Goal: Book appointment/travel/reservation: Book appointment/travel/reservation

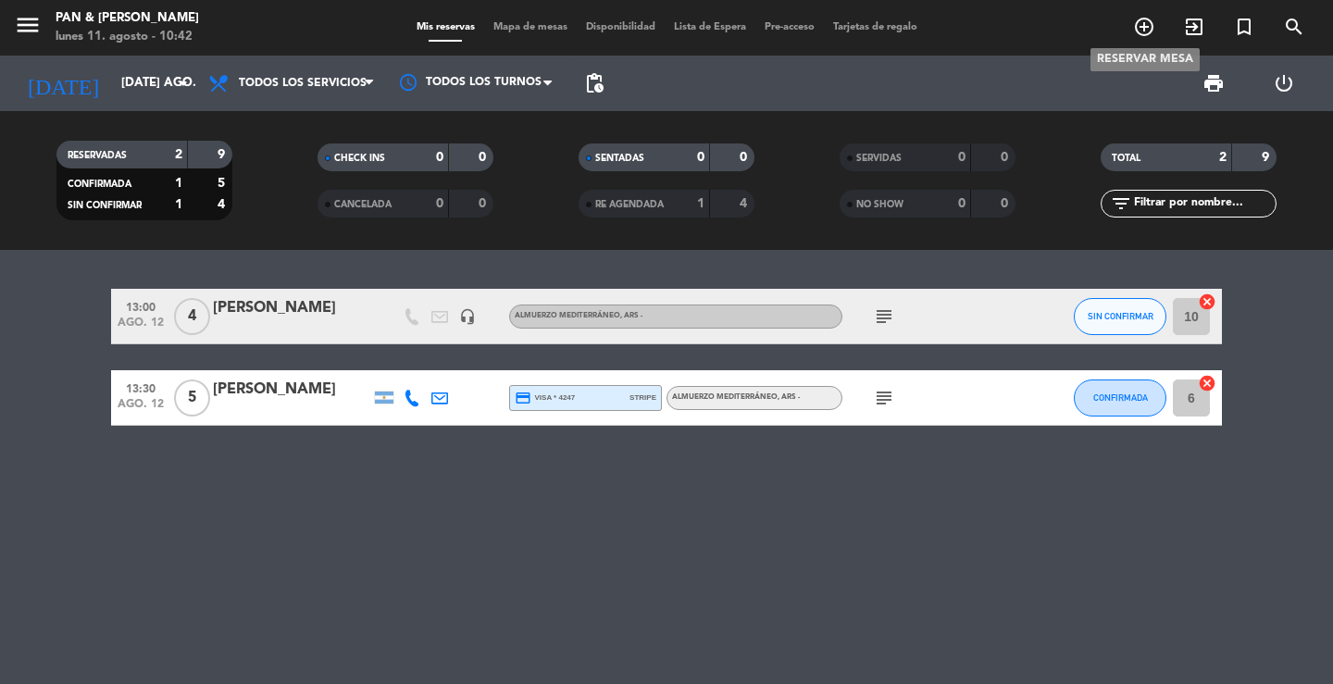
click at [1145, 31] on icon "add_circle_outline" at bounding box center [1144, 27] width 22 height 22
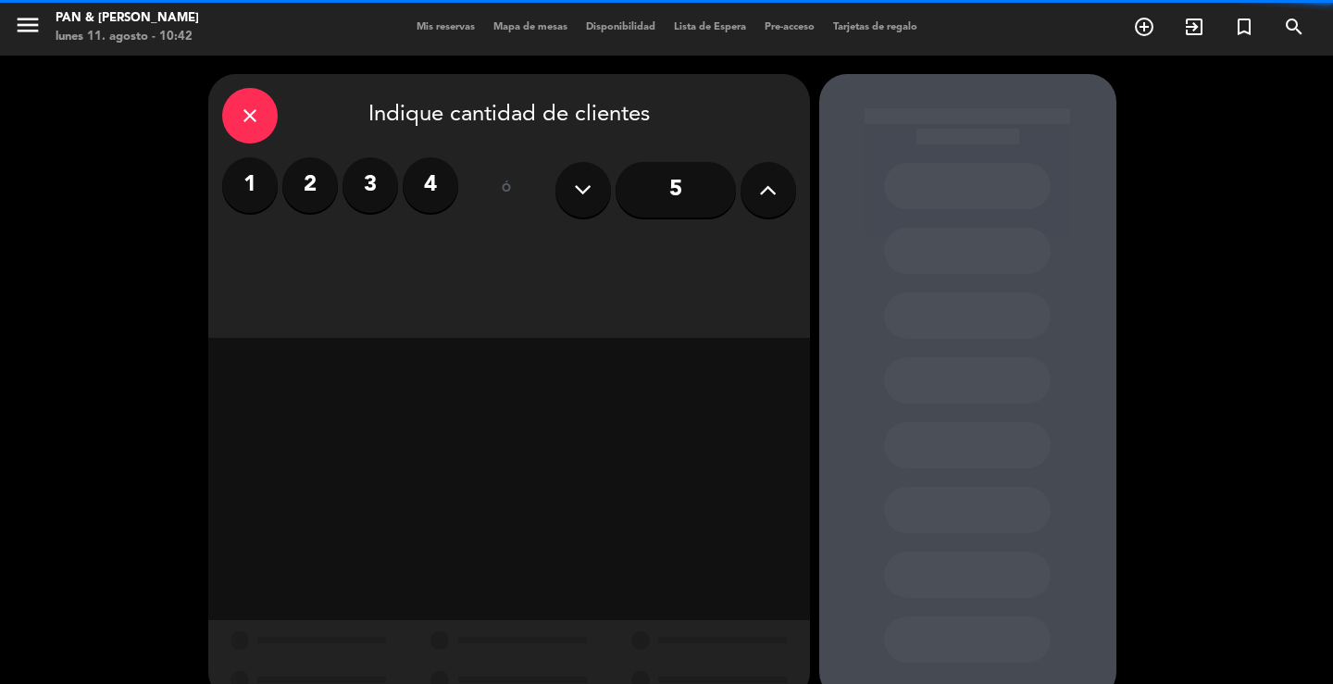
click at [319, 189] on label "2" at bounding box center [310, 185] width 56 height 56
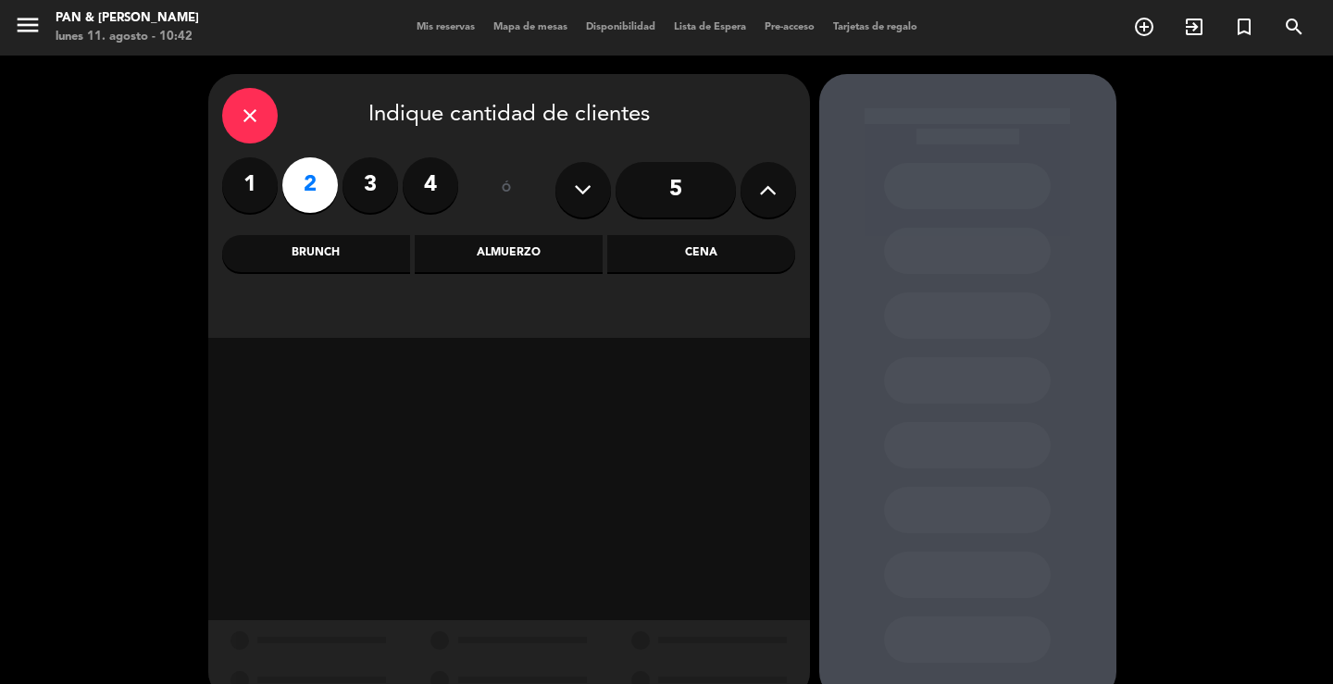
click at [476, 249] on div "Almuerzo" at bounding box center [509, 253] width 188 height 37
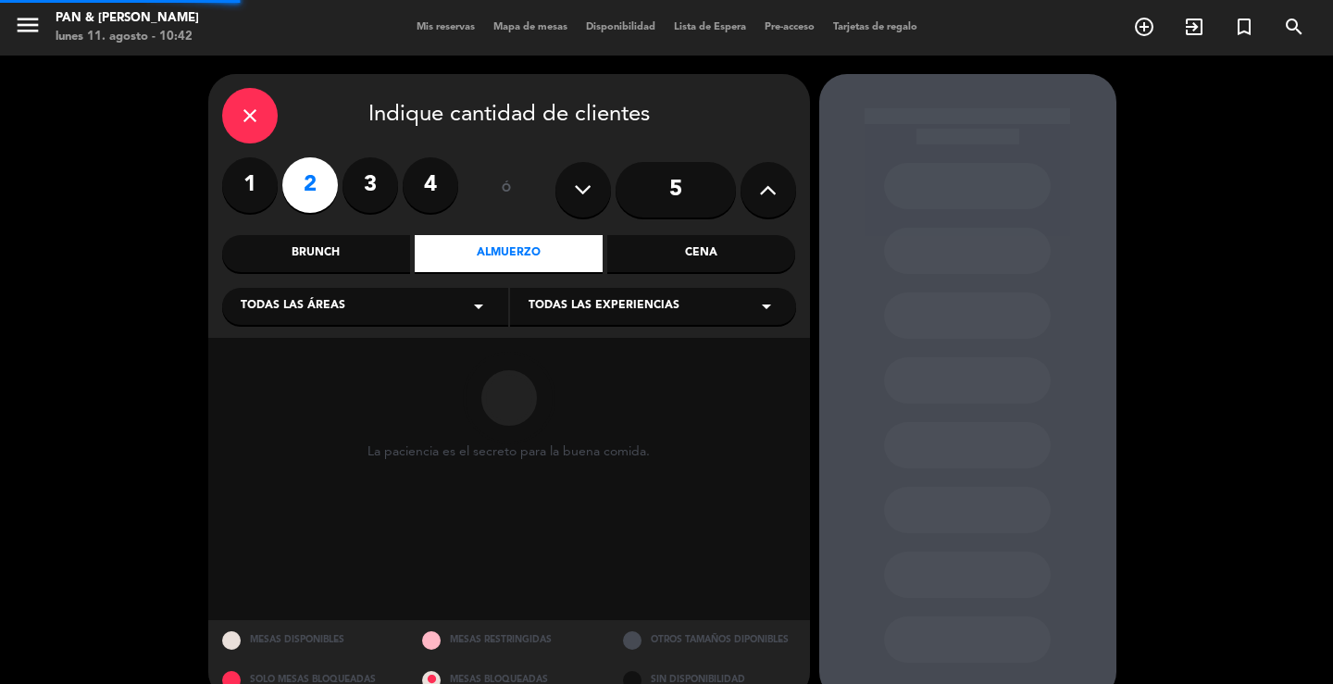
click at [419, 315] on div "Todas las áreas arrow_drop_down" at bounding box center [365, 306] width 286 height 37
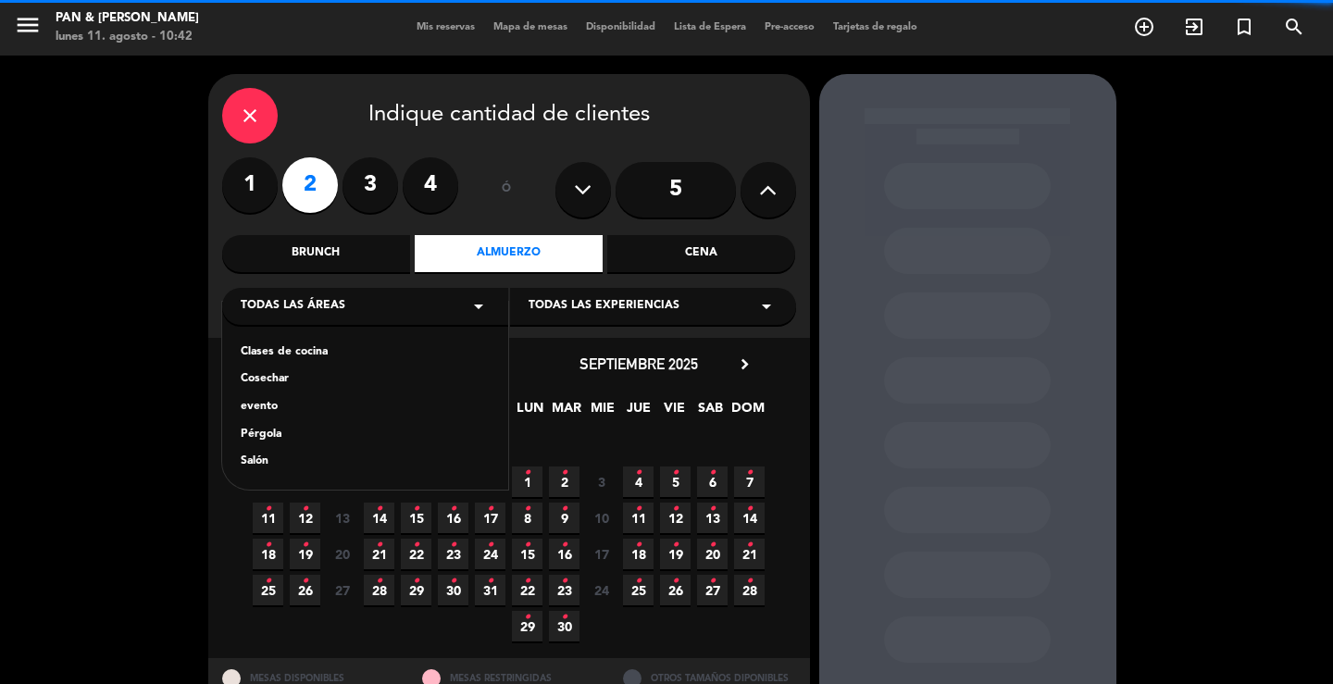
drag, startPoint x: 332, startPoint y: 454, endPoint x: 348, endPoint y: 457, distance: 16.0
click at [332, 456] on div "Salón" at bounding box center [365, 462] width 249 height 19
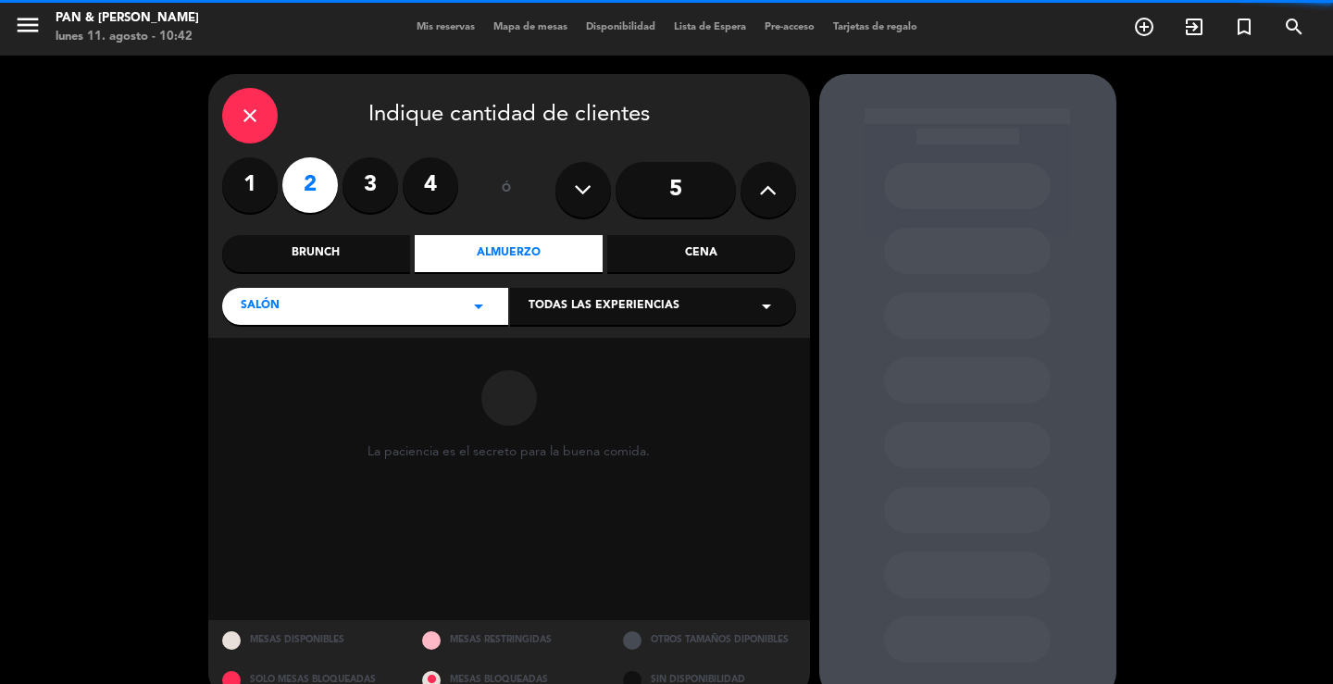
click at [577, 316] on span "Todas las experiencias" at bounding box center [604, 306] width 151 height 19
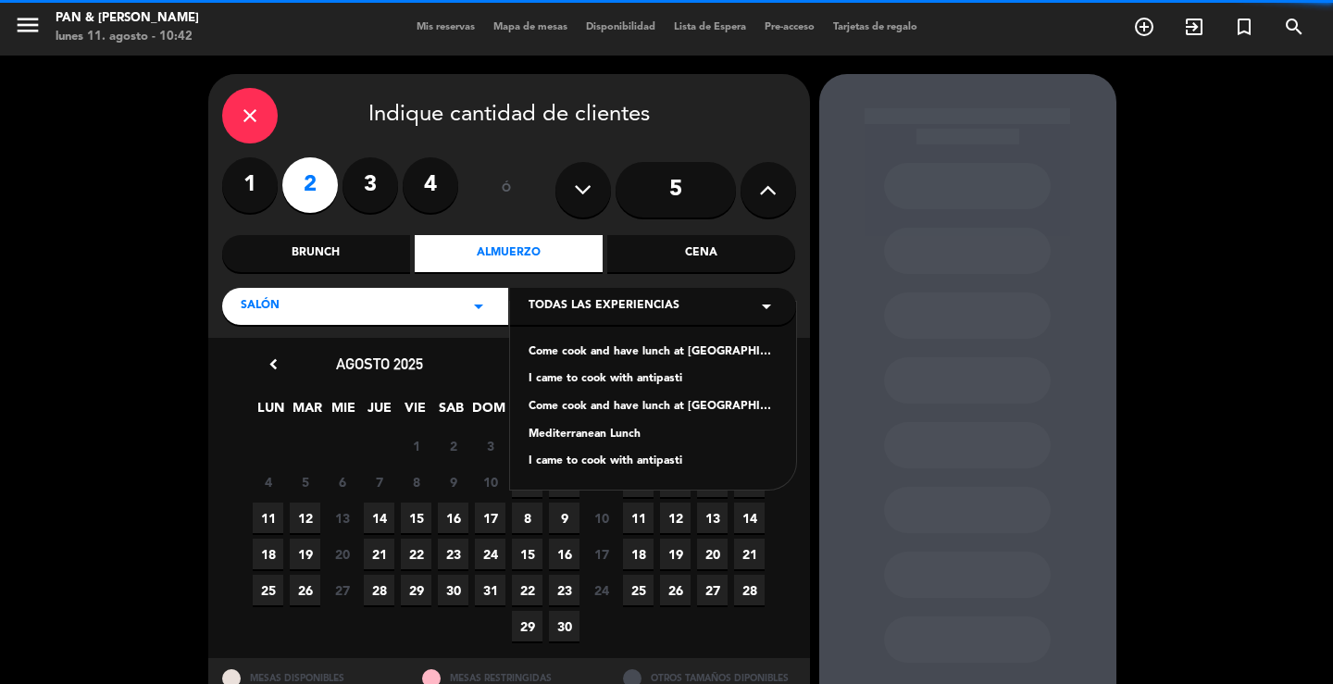
click at [574, 433] on div "Mediterranean Lunch" at bounding box center [653, 435] width 249 height 19
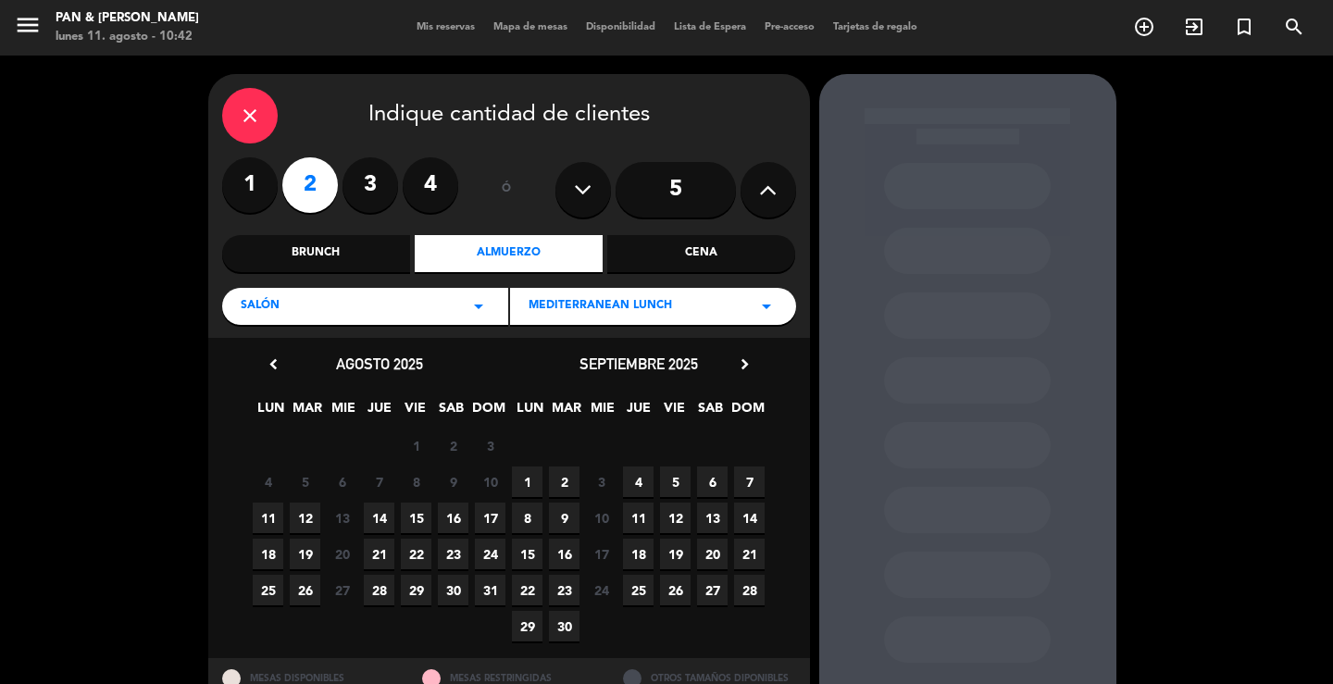
drag, startPoint x: 306, startPoint y: 518, endPoint x: 805, endPoint y: 405, distance: 511.7
click at [310, 518] on span "12" at bounding box center [305, 518] width 31 height 31
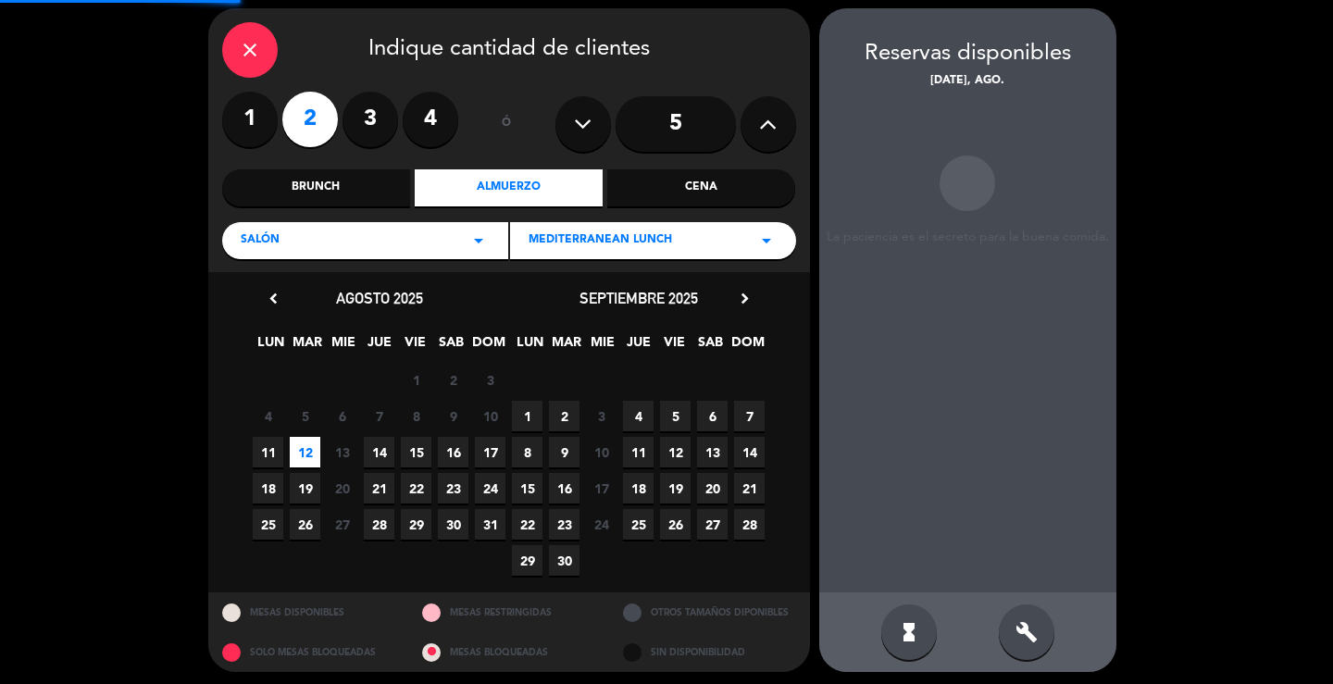
scroll to position [71, 0]
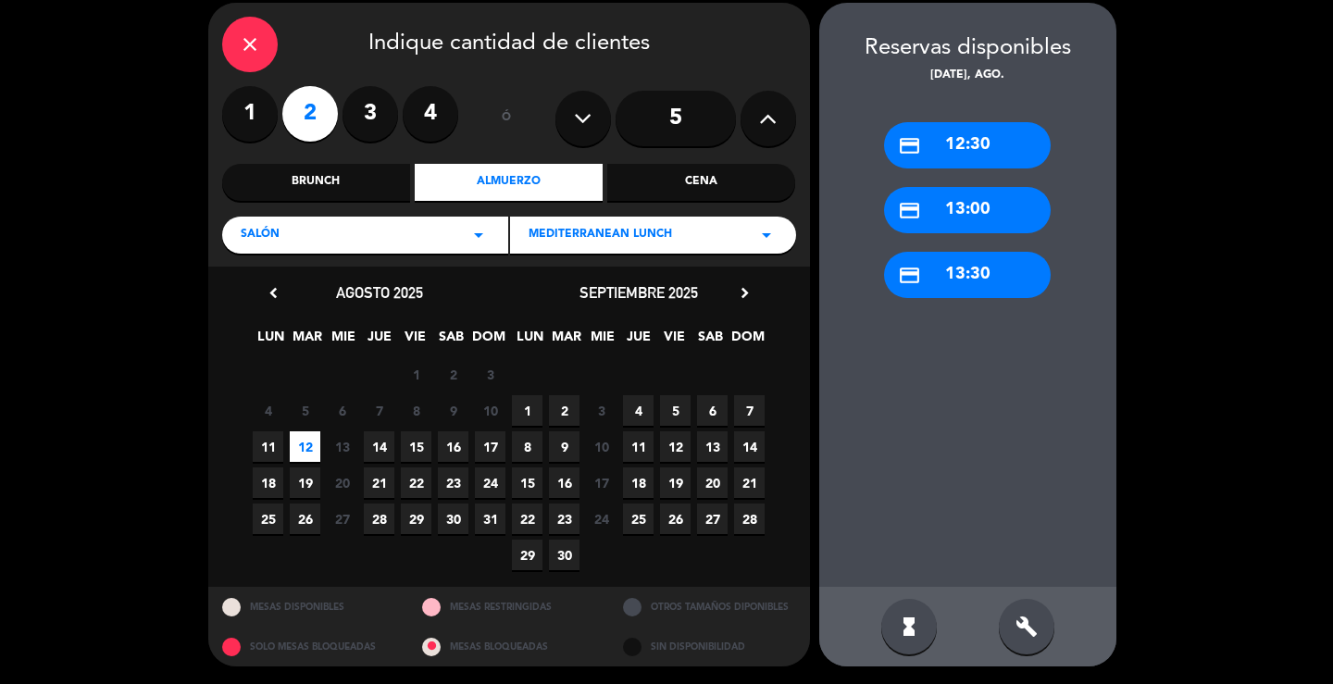
click at [976, 288] on div "credit_card 13:30" at bounding box center [967, 275] width 167 height 46
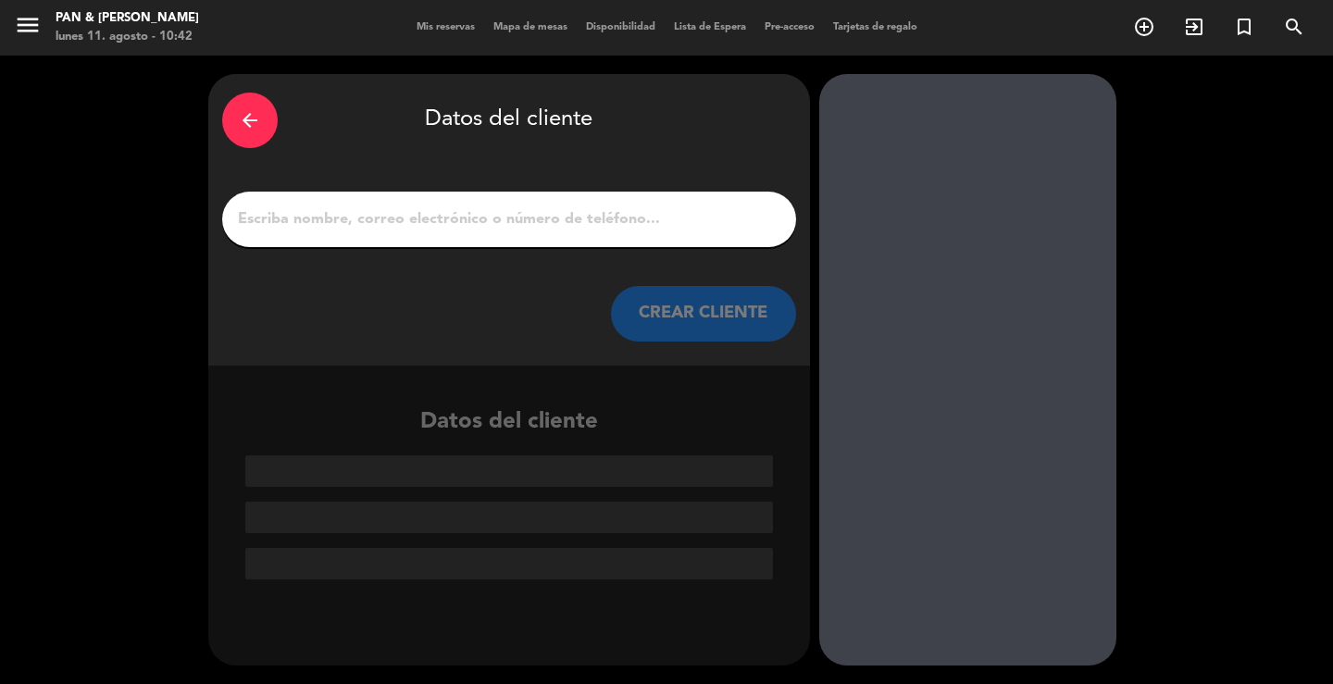
click at [681, 221] on input "1" at bounding box center [509, 219] width 546 height 26
paste input "[PERSON_NAME] Ever"
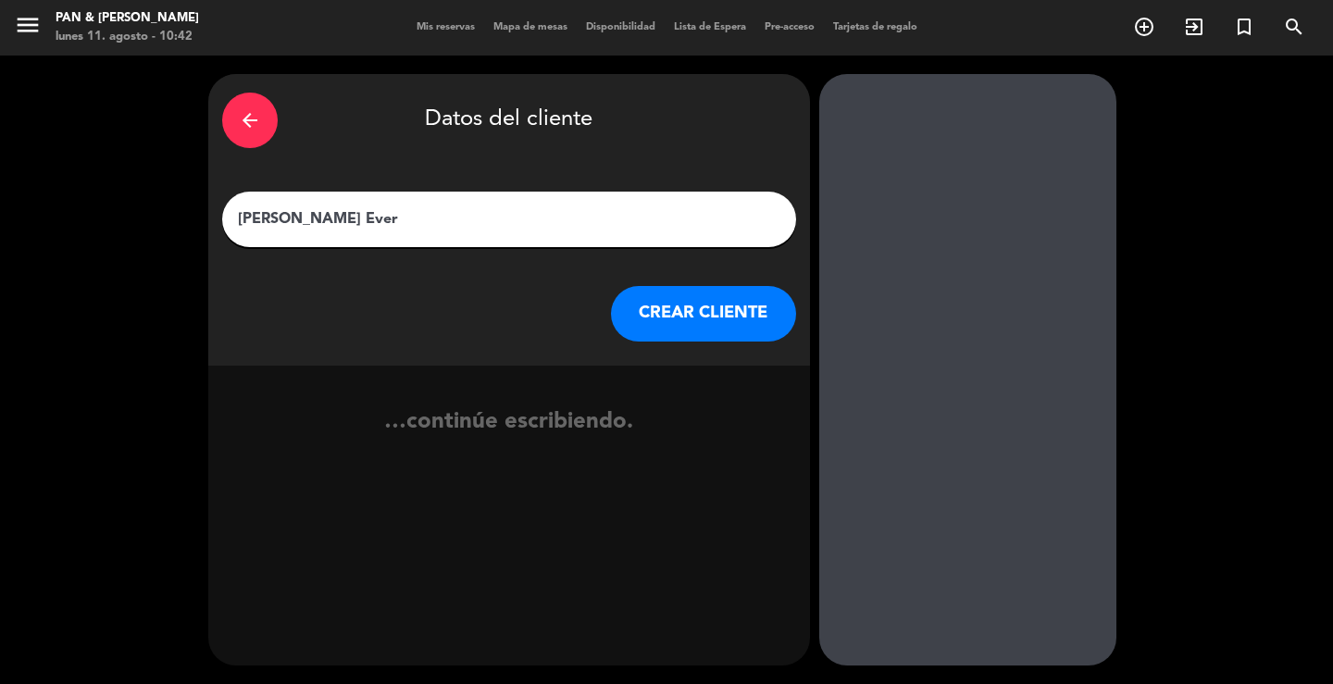
type input "[PERSON_NAME] Ever"
click at [729, 295] on button "CREAR CLIENTE" at bounding box center [703, 314] width 185 height 56
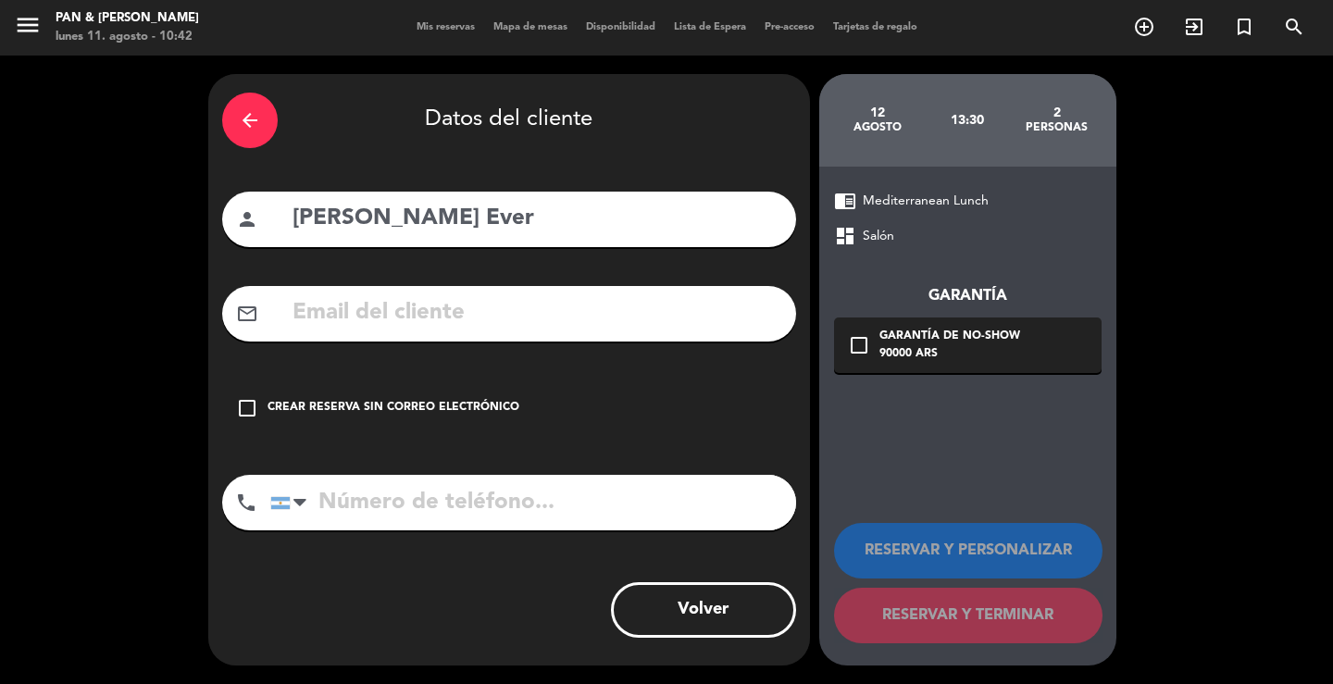
click at [486, 408] on div "Crear reserva sin correo electrónico" at bounding box center [394, 408] width 252 height 19
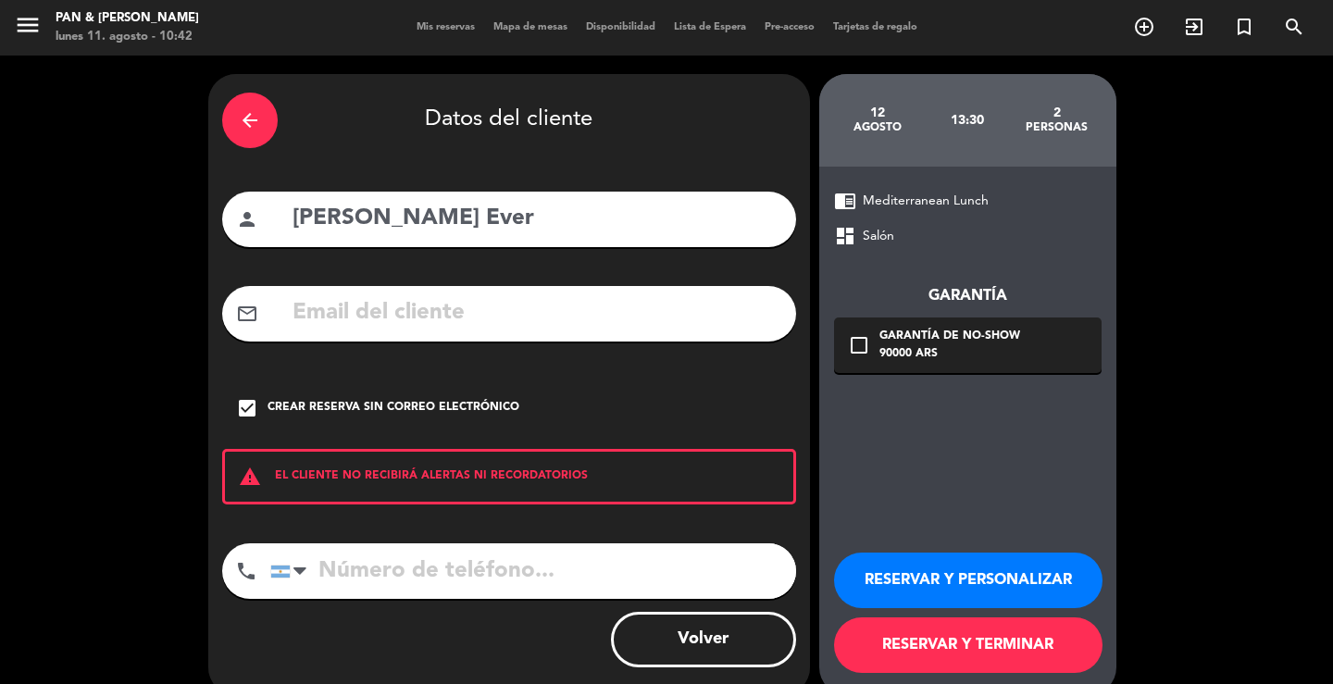
click at [1033, 588] on button "RESERVAR Y PERSONALIZAR" at bounding box center [968, 581] width 269 height 56
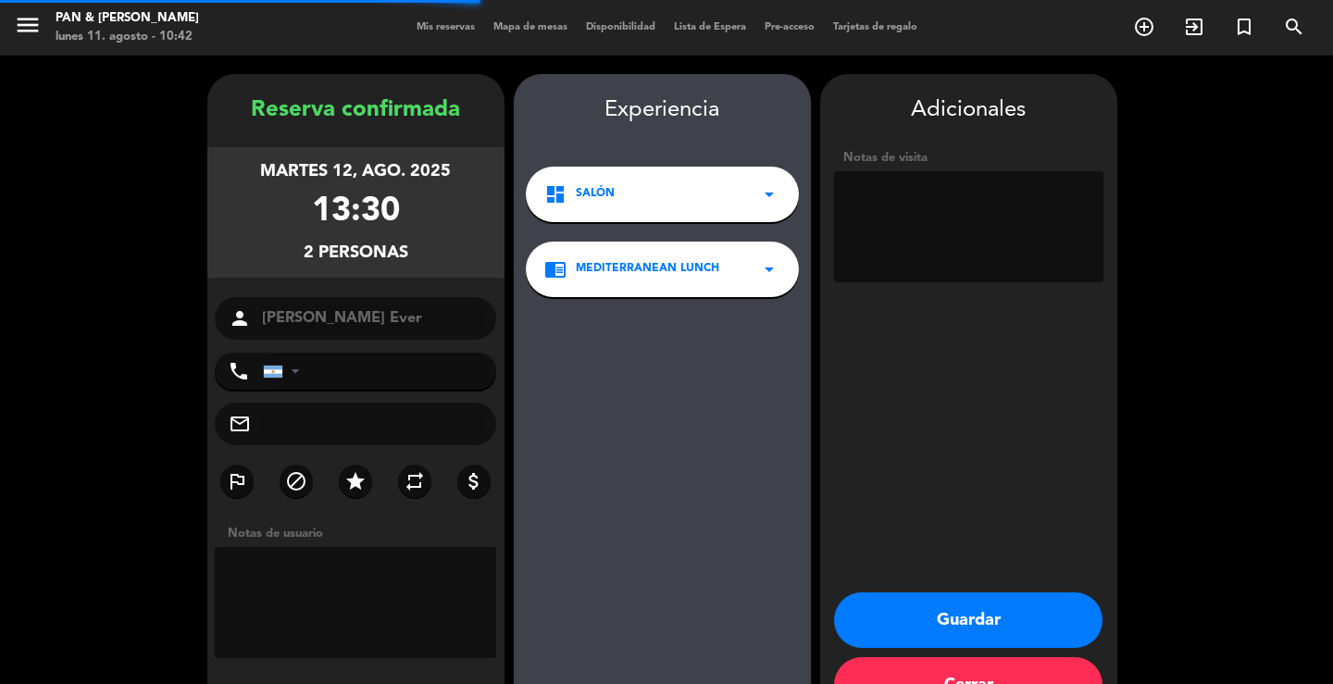
scroll to position [56, 0]
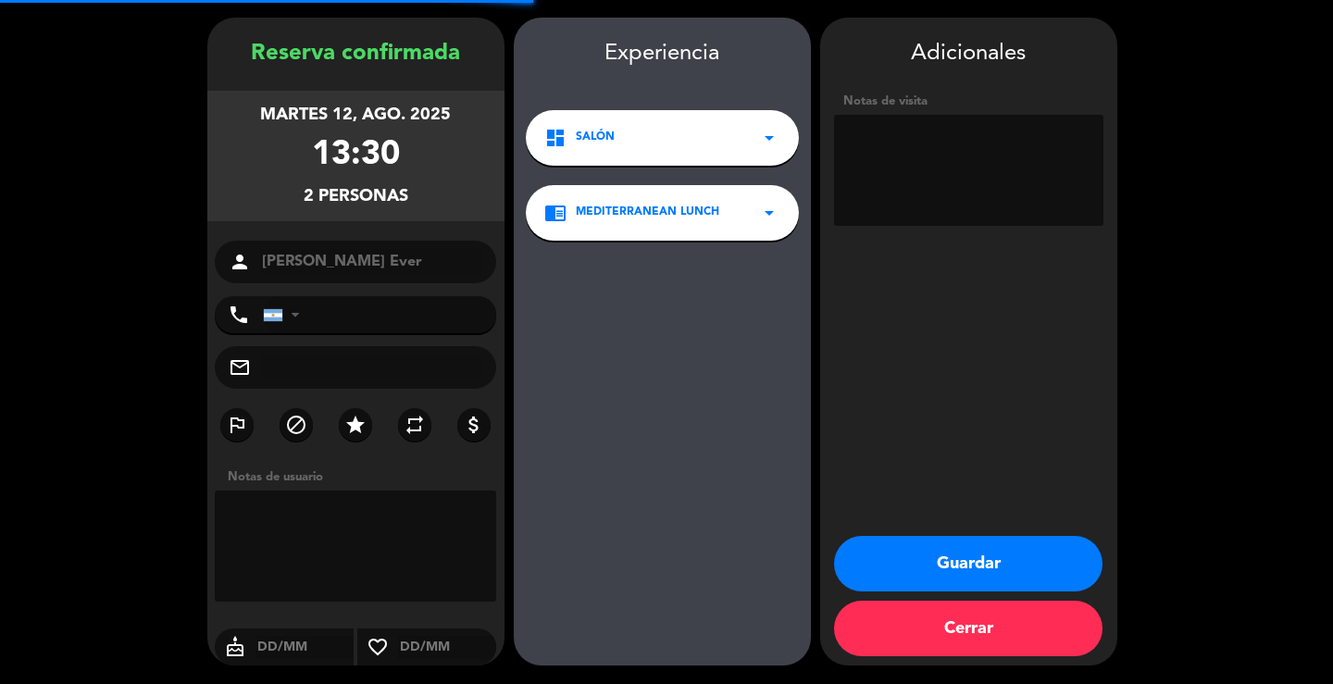
click at [932, 185] on textarea at bounding box center [968, 170] width 269 height 111
type textarea "paga NITES"
click at [950, 560] on button "Guardar" at bounding box center [968, 564] width 269 height 56
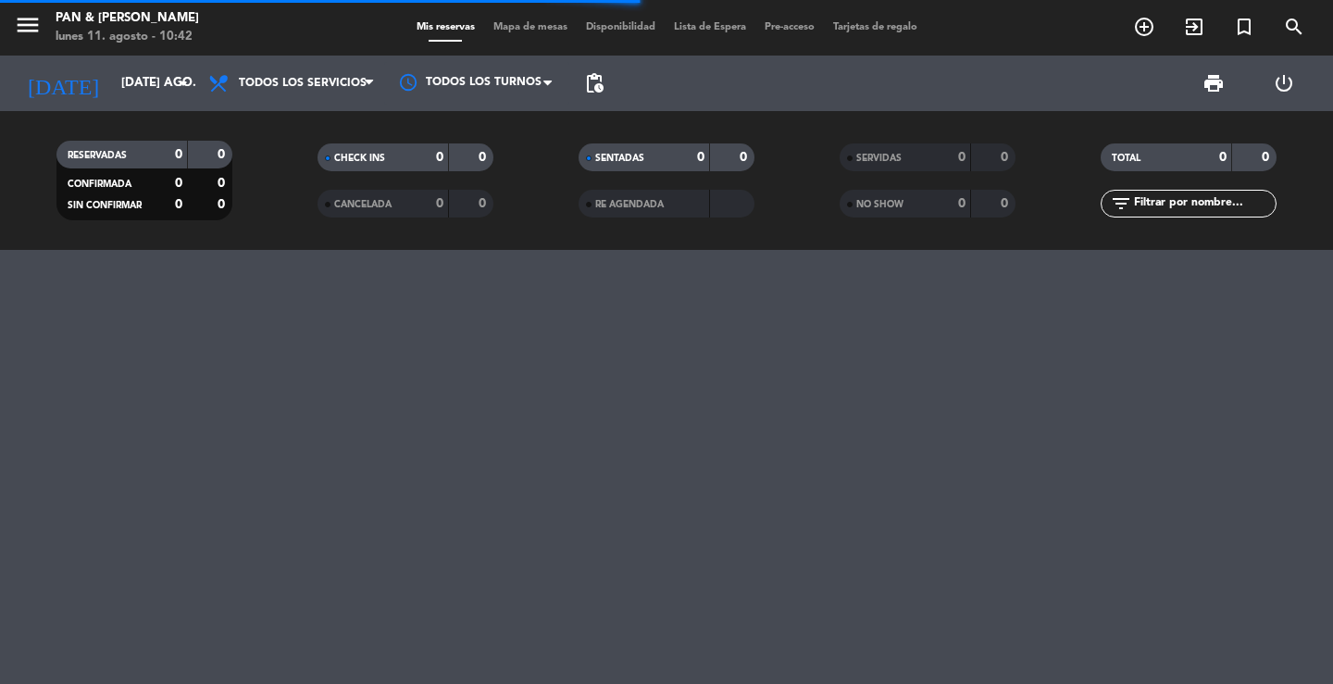
click at [30, 27] on icon "menu" at bounding box center [28, 25] width 28 height 28
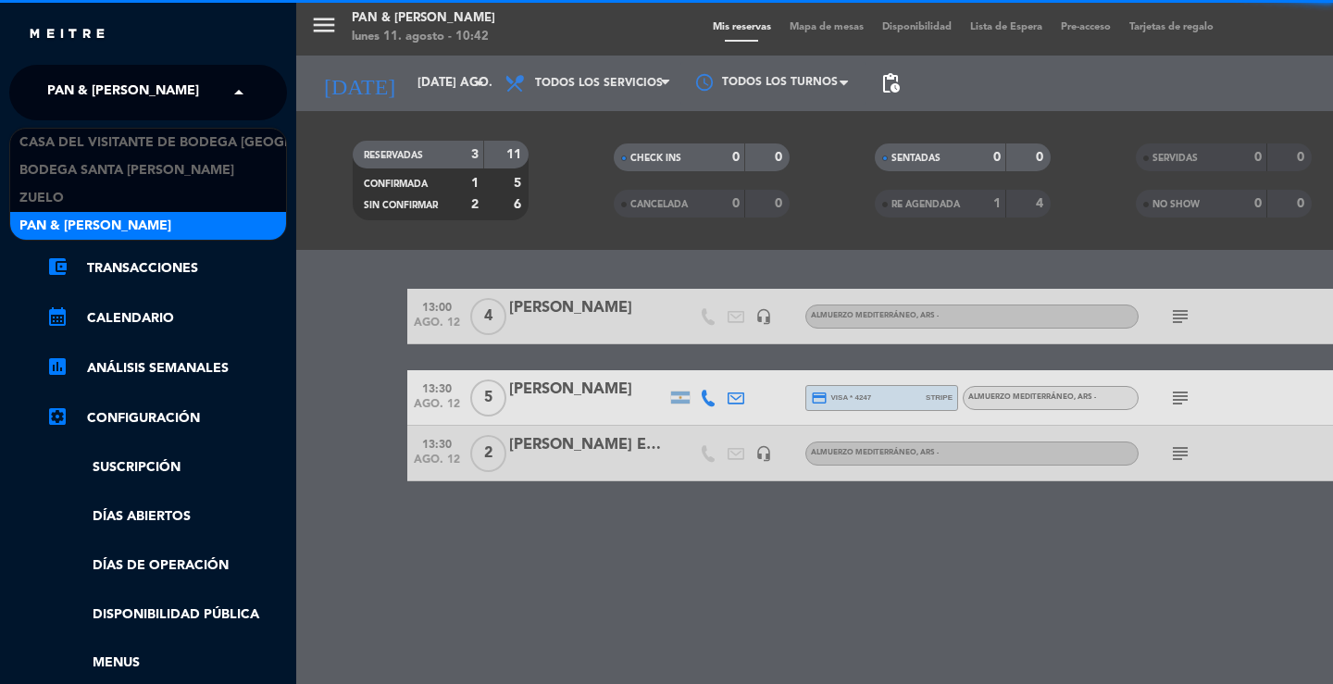
click at [77, 81] on span "Pan & [PERSON_NAME]" at bounding box center [123, 92] width 152 height 39
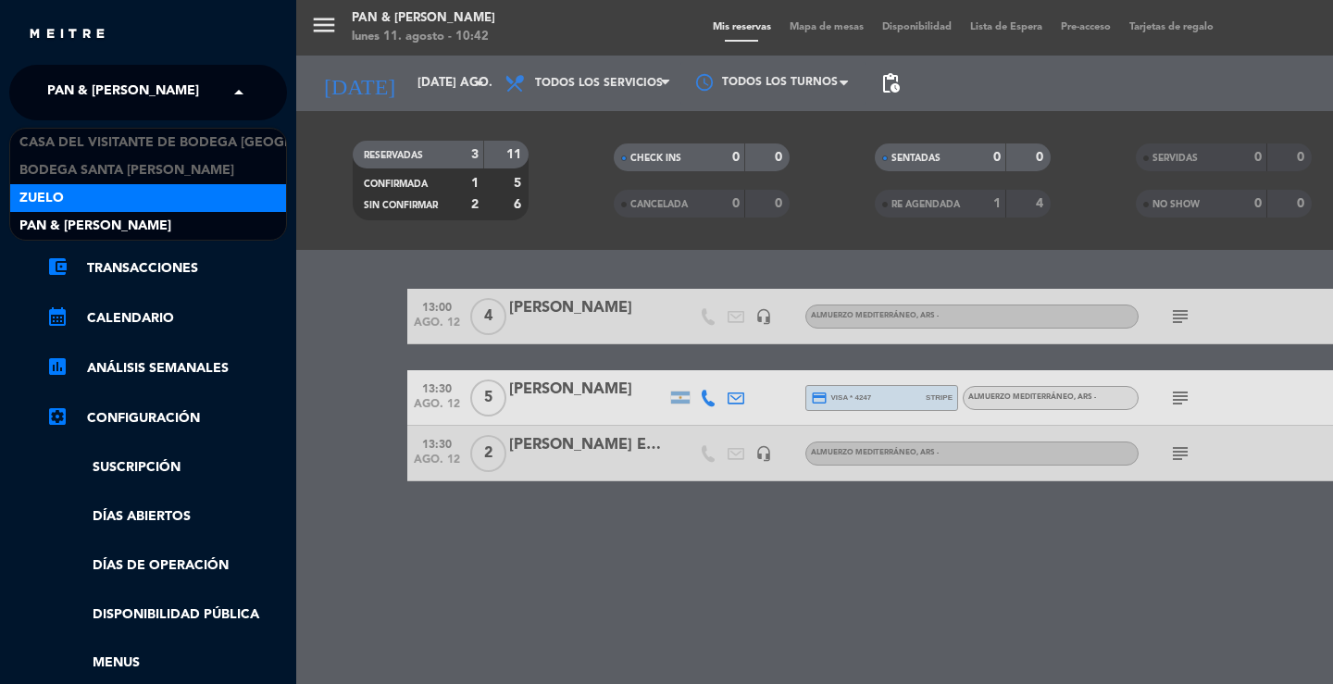
click at [78, 196] on div "Zuelo" at bounding box center [148, 198] width 276 height 28
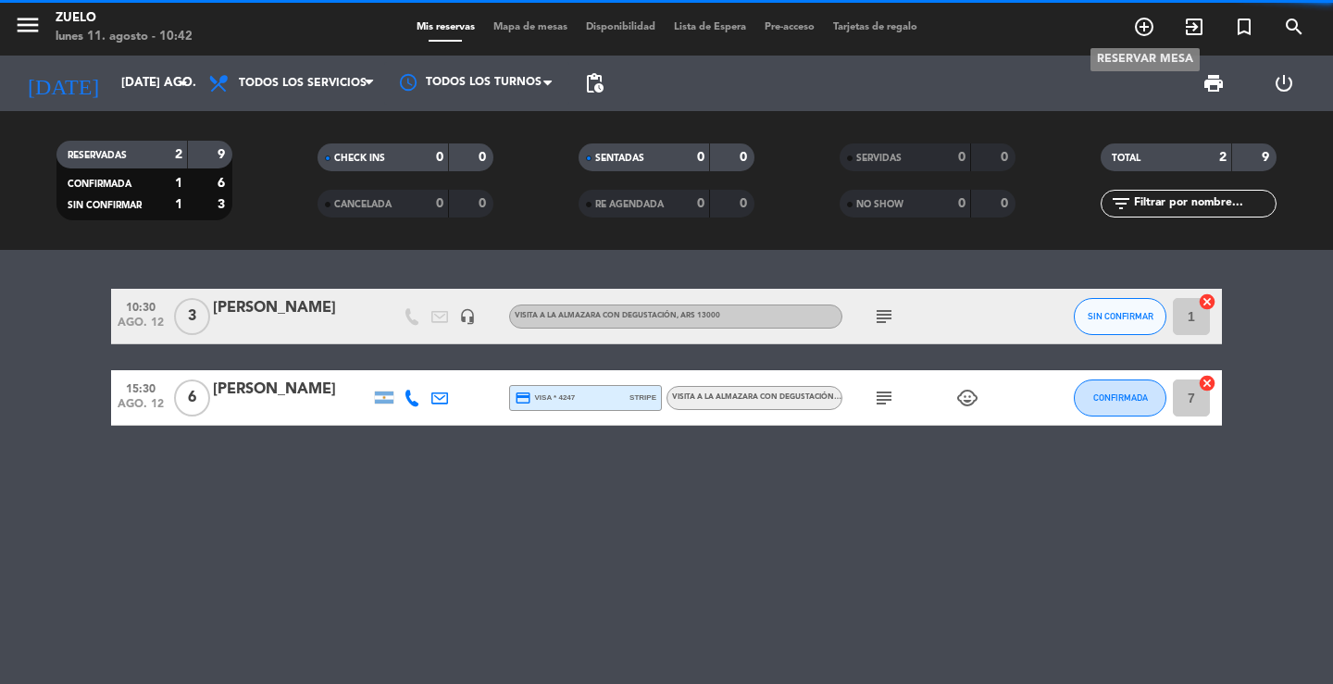
click at [1151, 29] on icon "add_circle_outline" at bounding box center [1144, 27] width 22 height 22
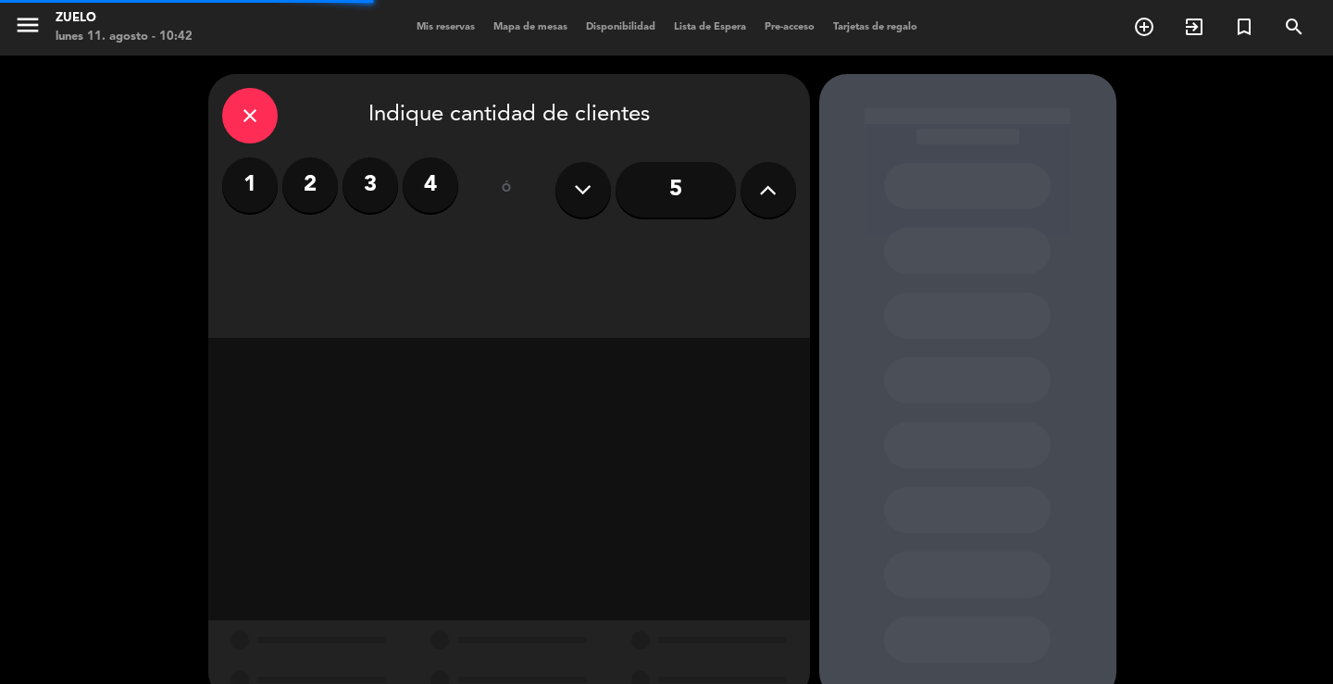
click at [299, 181] on label "2" at bounding box center [310, 185] width 56 height 56
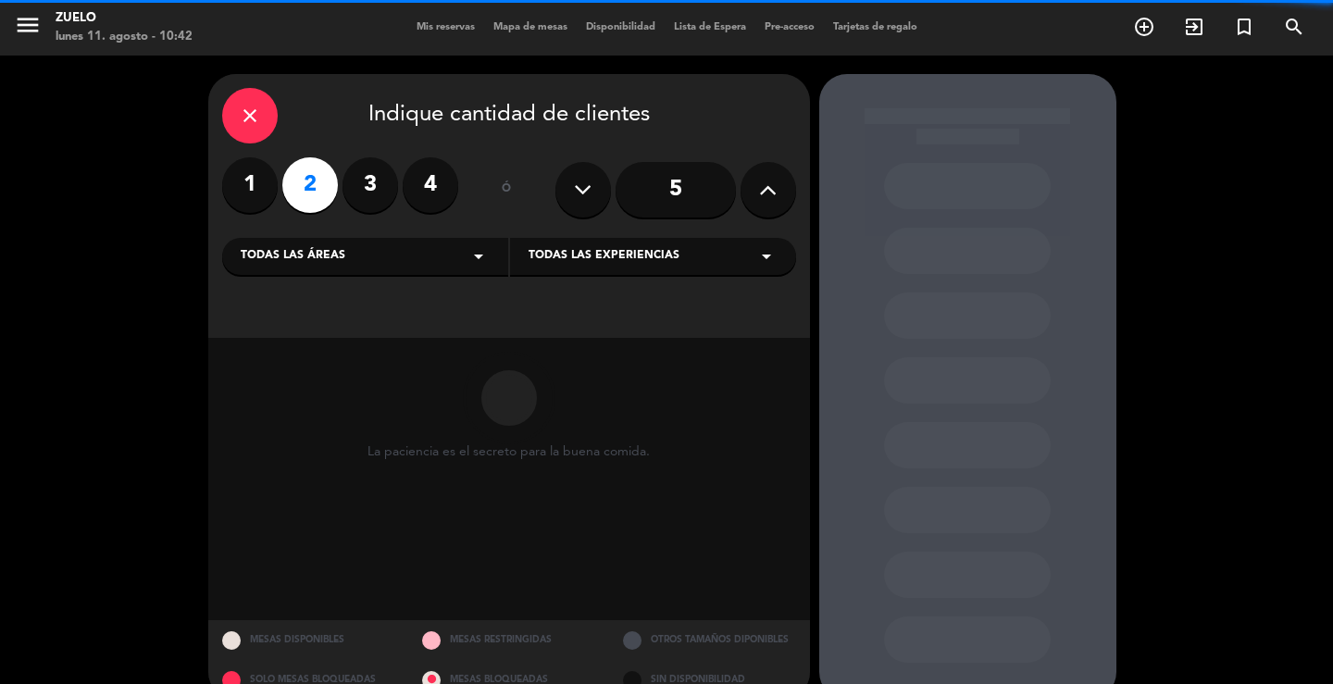
click at [390, 269] on div "Todas las áreas arrow_drop_down" at bounding box center [365, 256] width 286 height 37
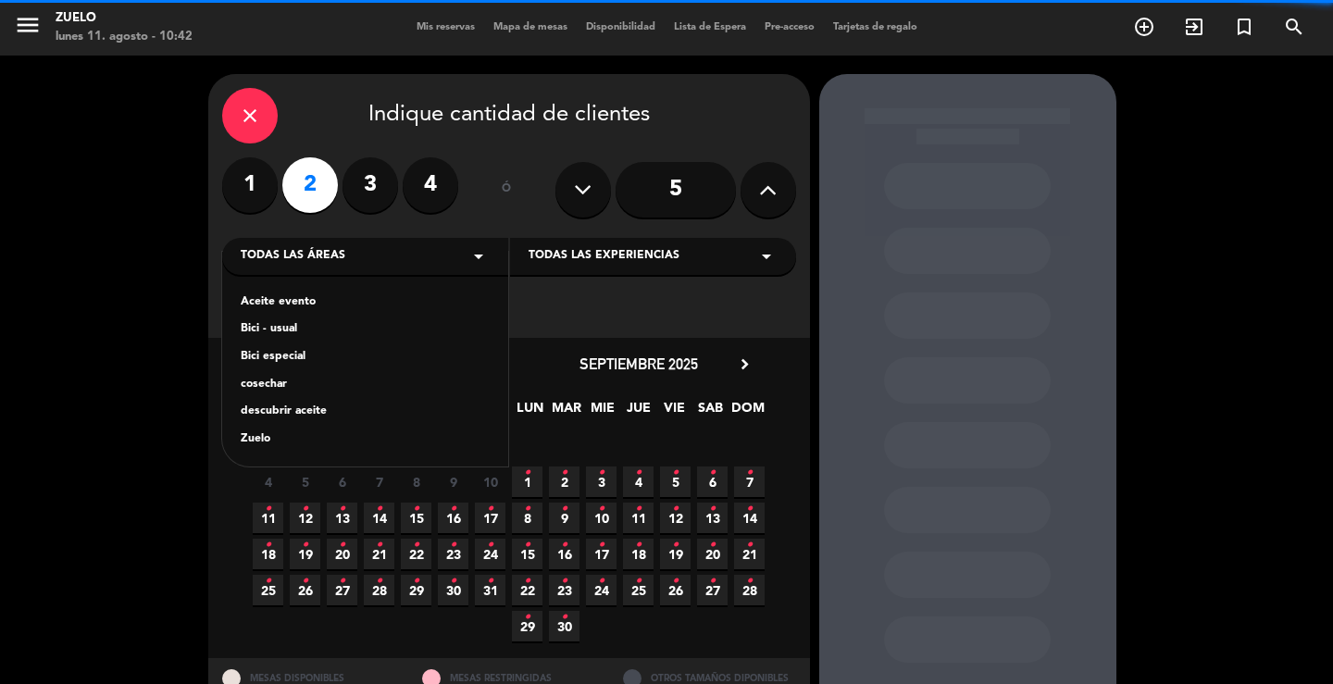
click at [266, 444] on div "Zuelo" at bounding box center [365, 440] width 249 height 19
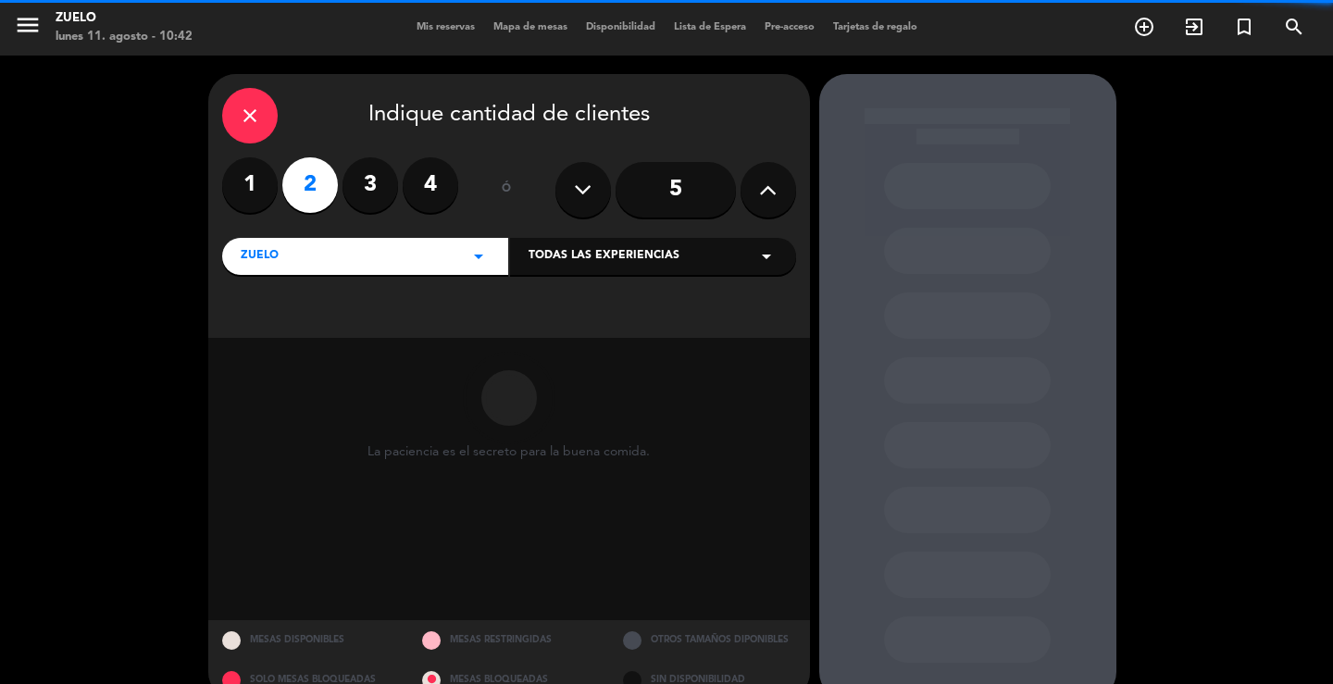
click at [622, 243] on div "Todas las experiencias arrow_drop_down" at bounding box center [653, 256] width 286 height 37
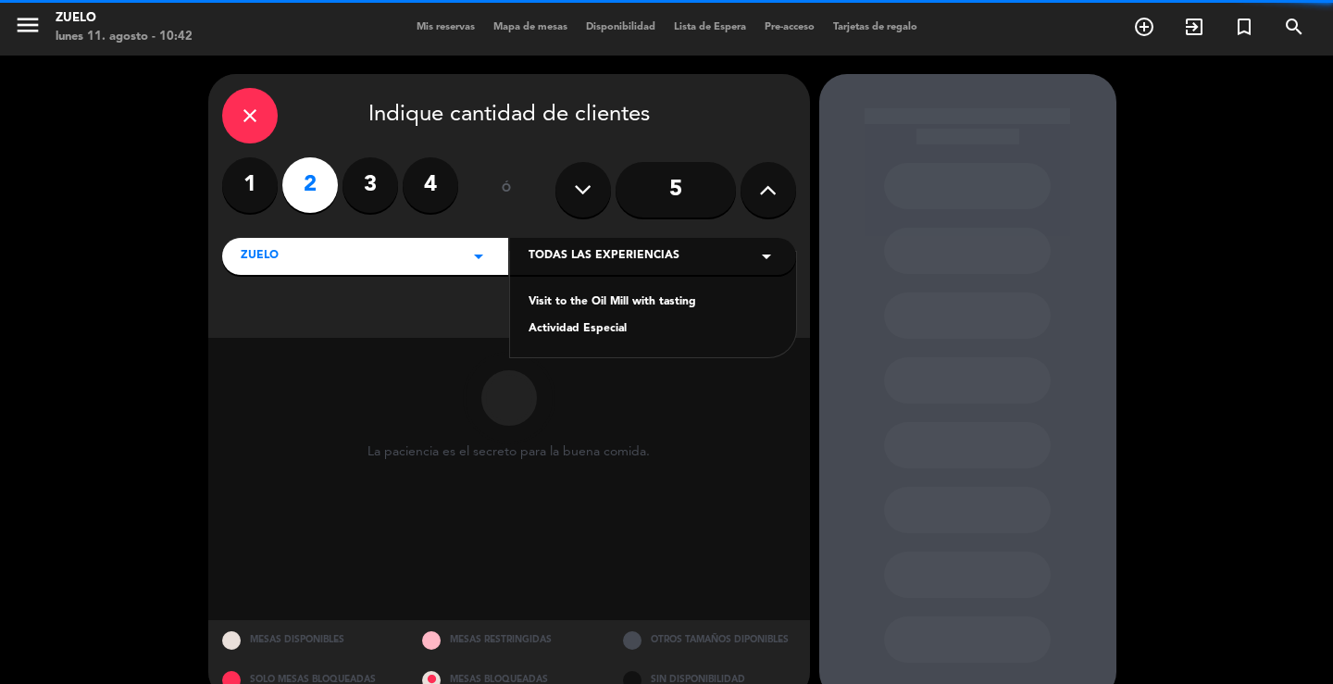
click at [593, 307] on div "Visit to the Oil Mill with tasting" at bounding box center [653, 303] width 249 height 19
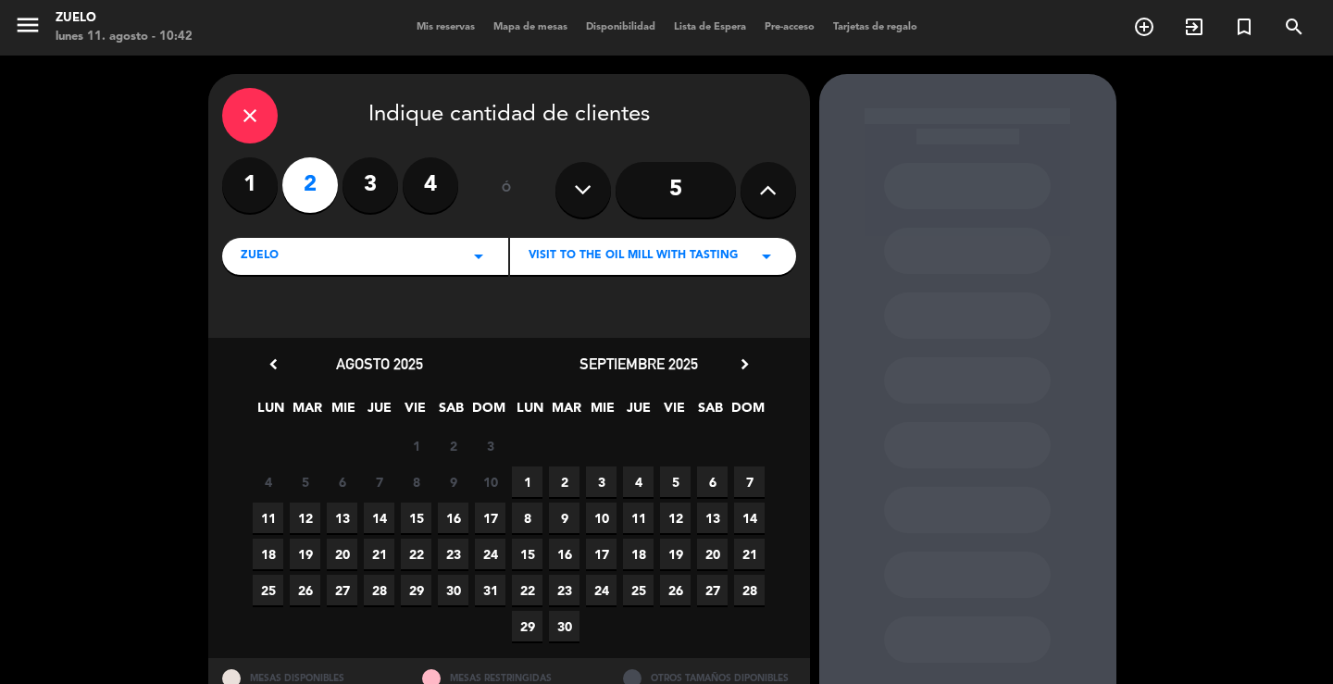
click at [300, 520] on span "12" at bounding box center [305, 518] width 31 height 31
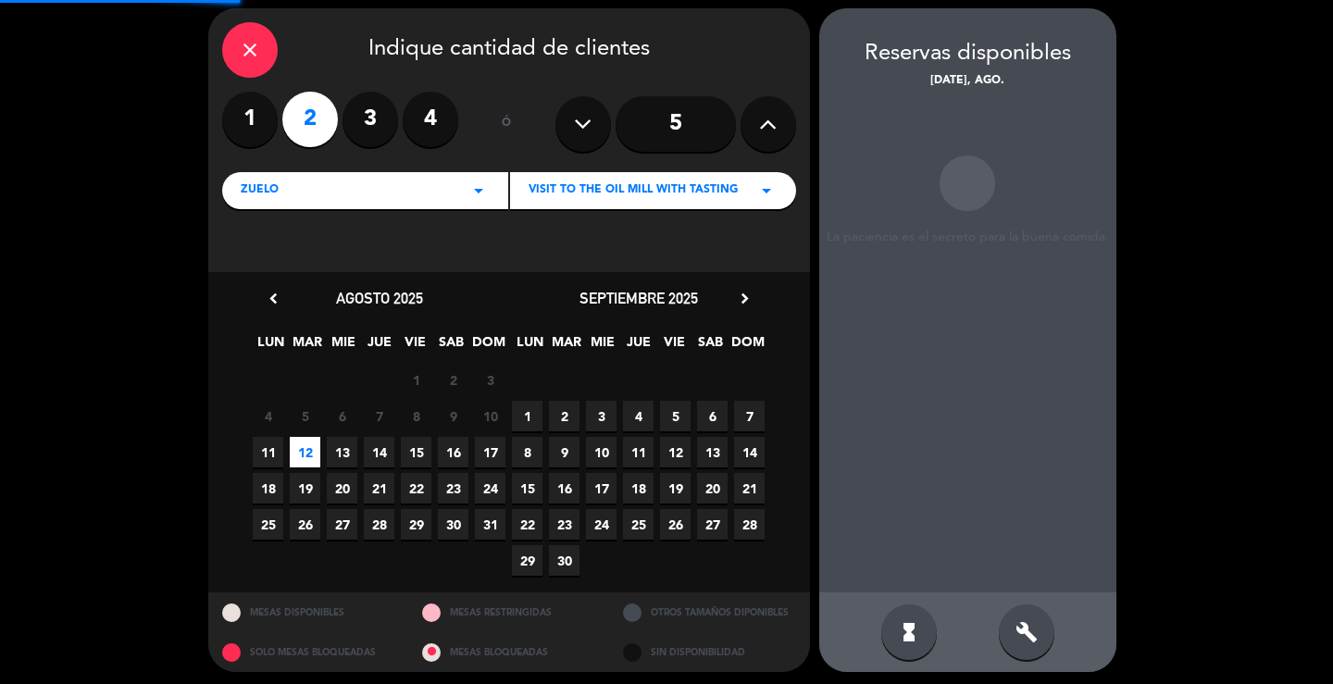
scroll to position [71, 0]
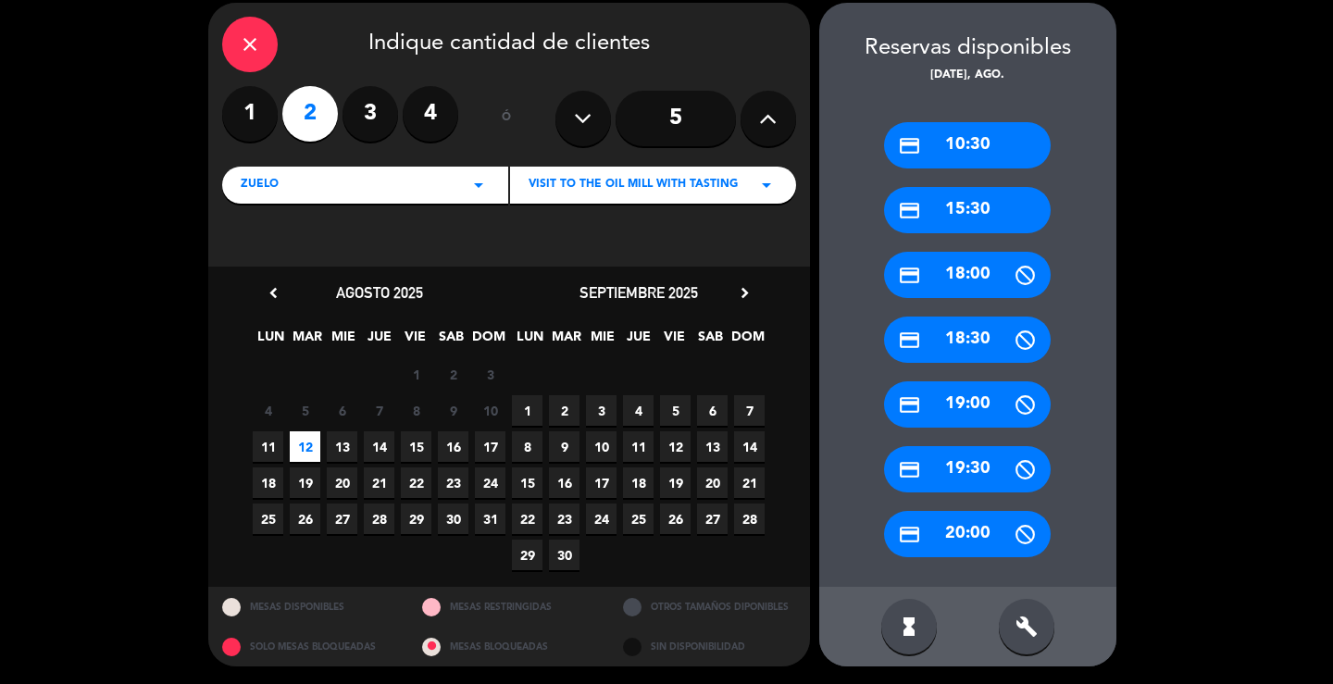
drag, startPoint x: 979, startPoint y: 229, endPoint x: 852, endPoint y: 224, distance: 126.9
click at [980, 227] on div "credit_card 15:30" at bounding box center [967, 210] width 167 height 46
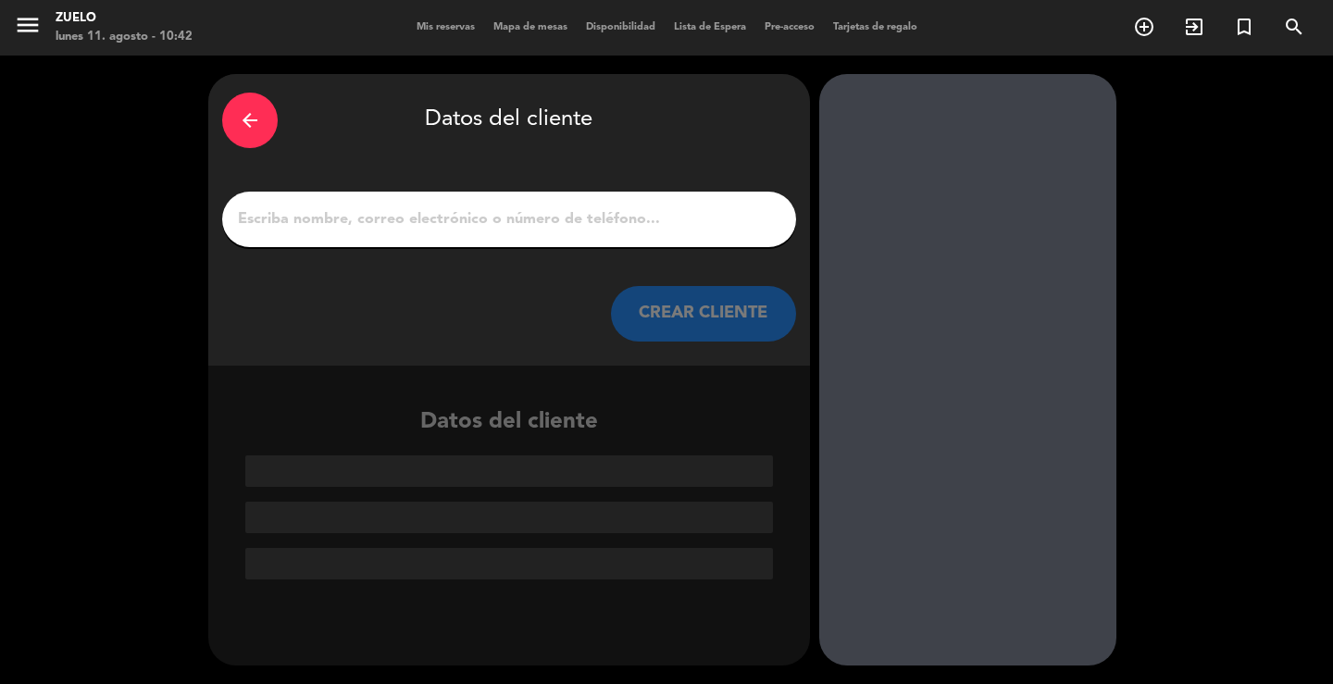
scroll to position [0, 0]
click at [621, 222] on input "1" at bounding box center [509, 219] width 546 height 26
paste input "[PERSON_NAME] Ever"
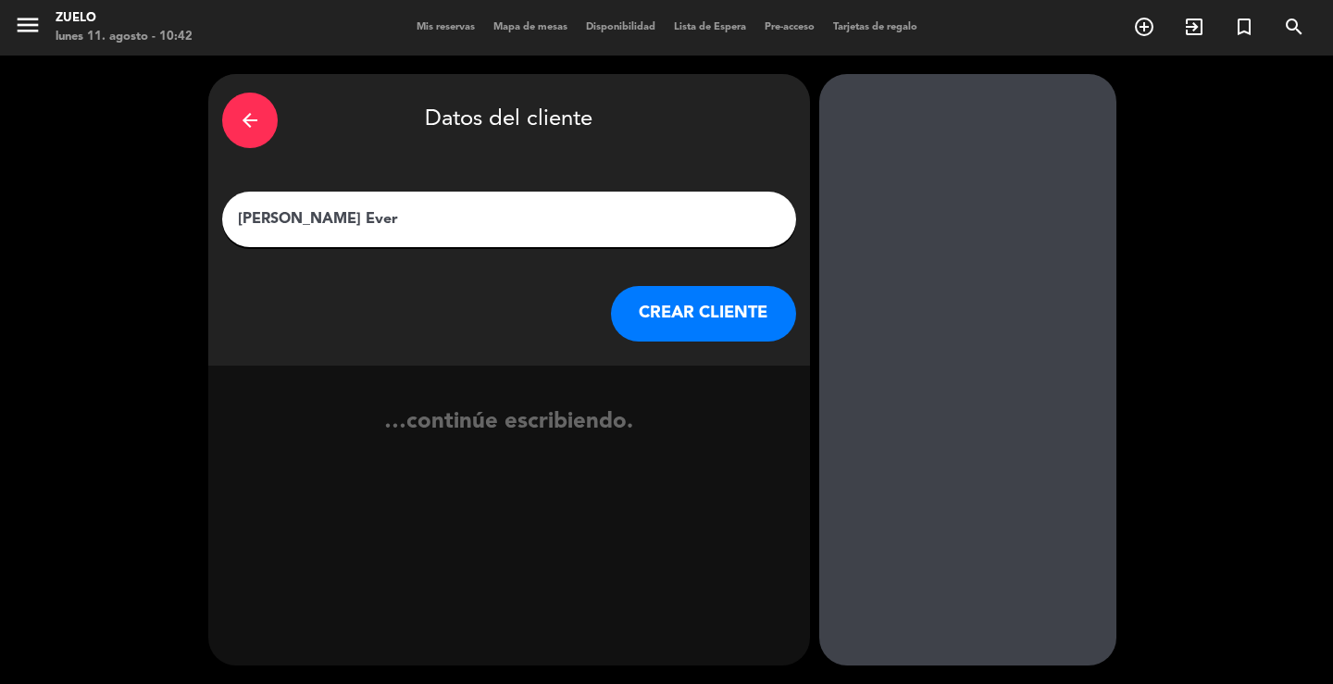
type input "[PERSON_NAME] Ever"
click at [681, 308] on button "CREAR CLIENTE" at bounding box center [703, 314] width 185 height 56
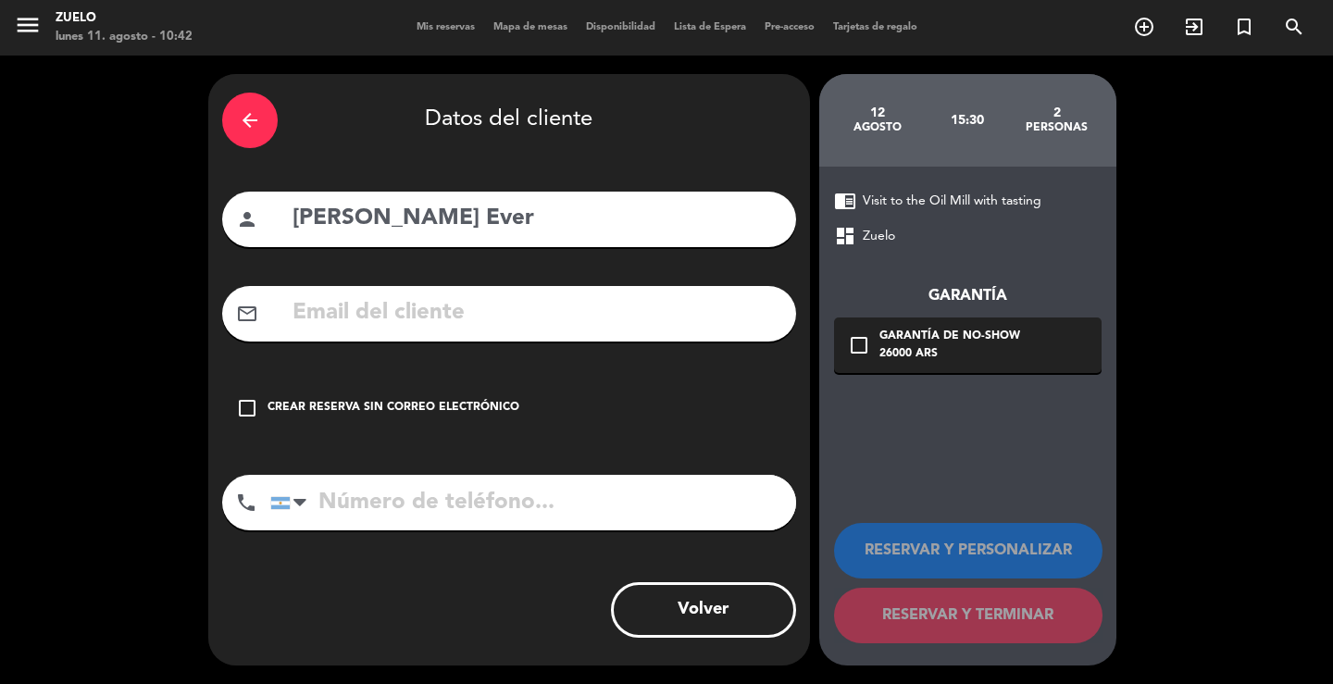
click at [512, 421] on div "check_box_outline_blank Crear reserva sin correo electrónico" at bounding box center [509, 409] width 574 height 56
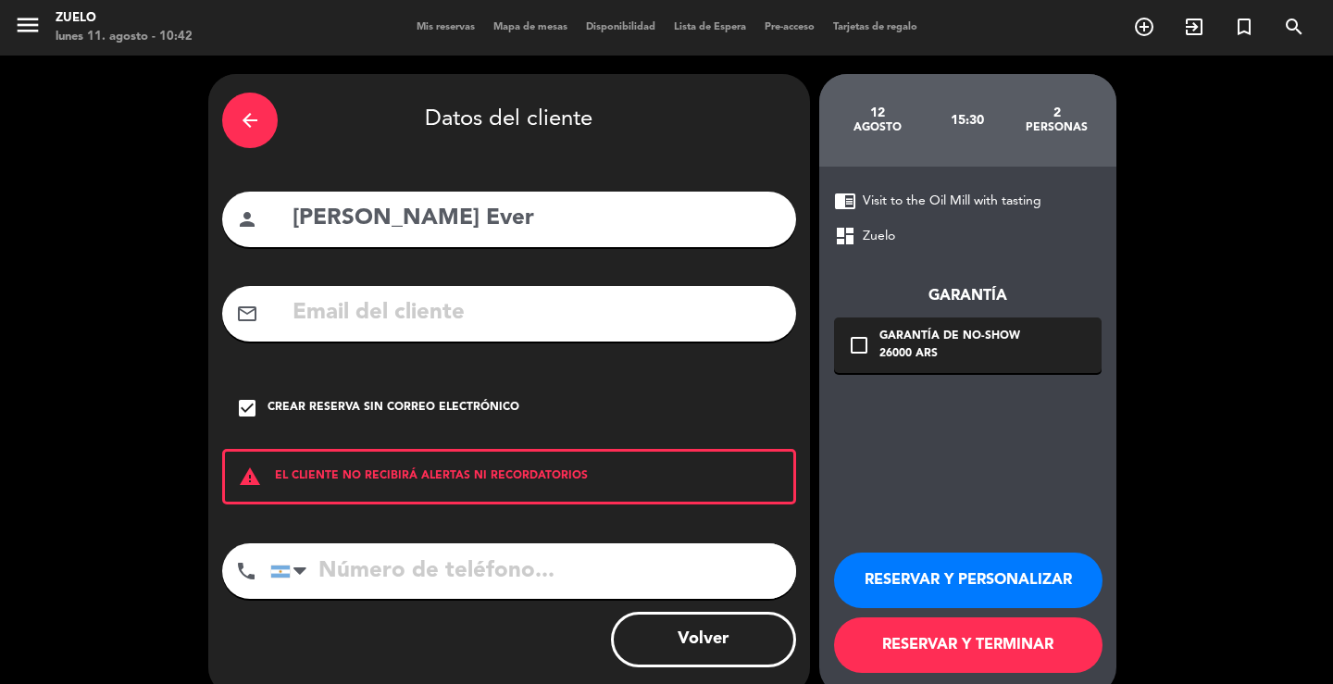
drag, startPoint x: 952, startPoint y: 571, endPoint x: 944, endPoint y: 465, distance: 106.7
click at [953, 571] on button "RESERVAR Y PERSONALIZAR" at bounding box center [968, 581] width 269 height 56
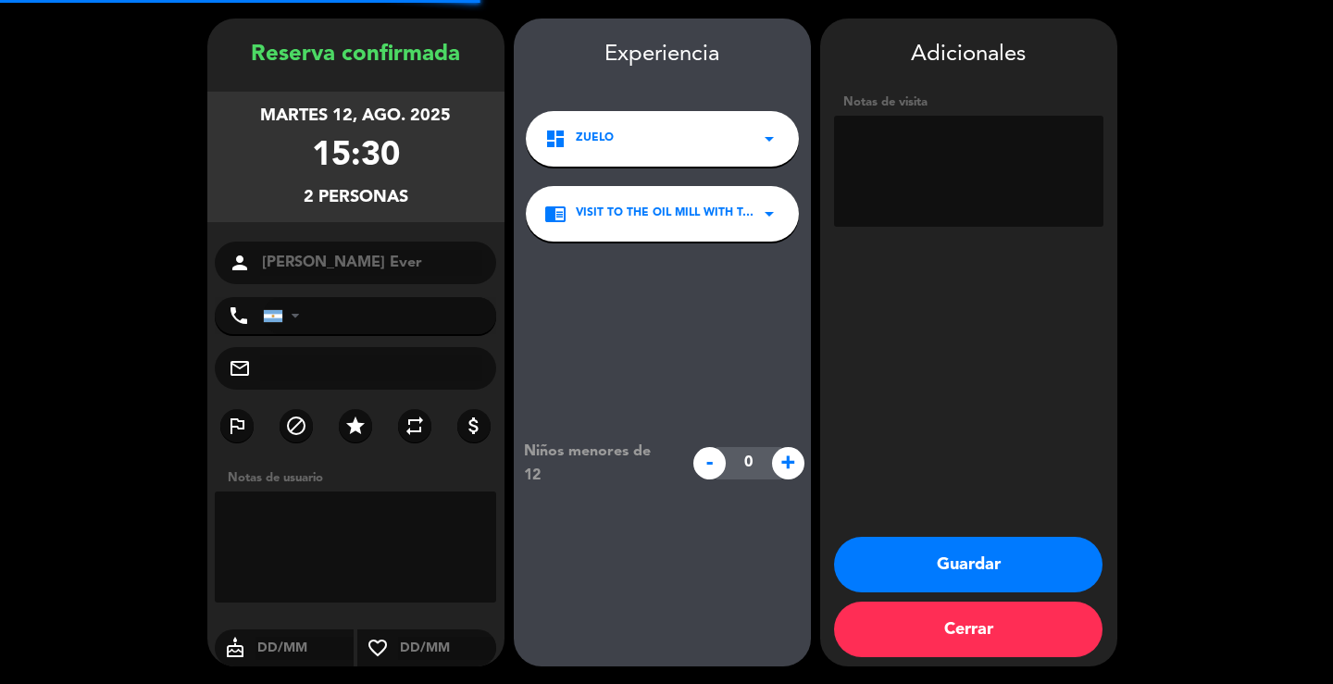
scroll to position [56, 0]
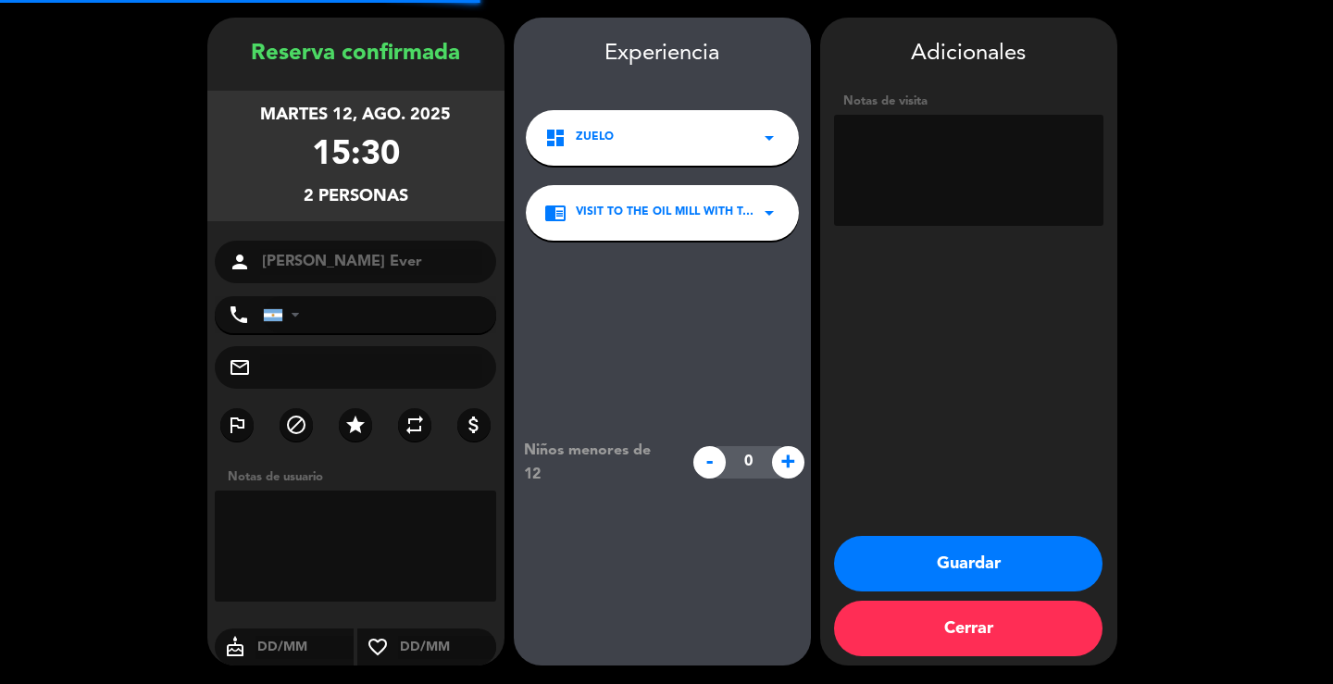
click at [926, 179] on textarea at bounding box center [968, 170] width 269 height 111
type textarea "almzo agencia pyo"
click at [1057, 582] on button "Guardar" at bounding box center [968, 564] width 269 height 56
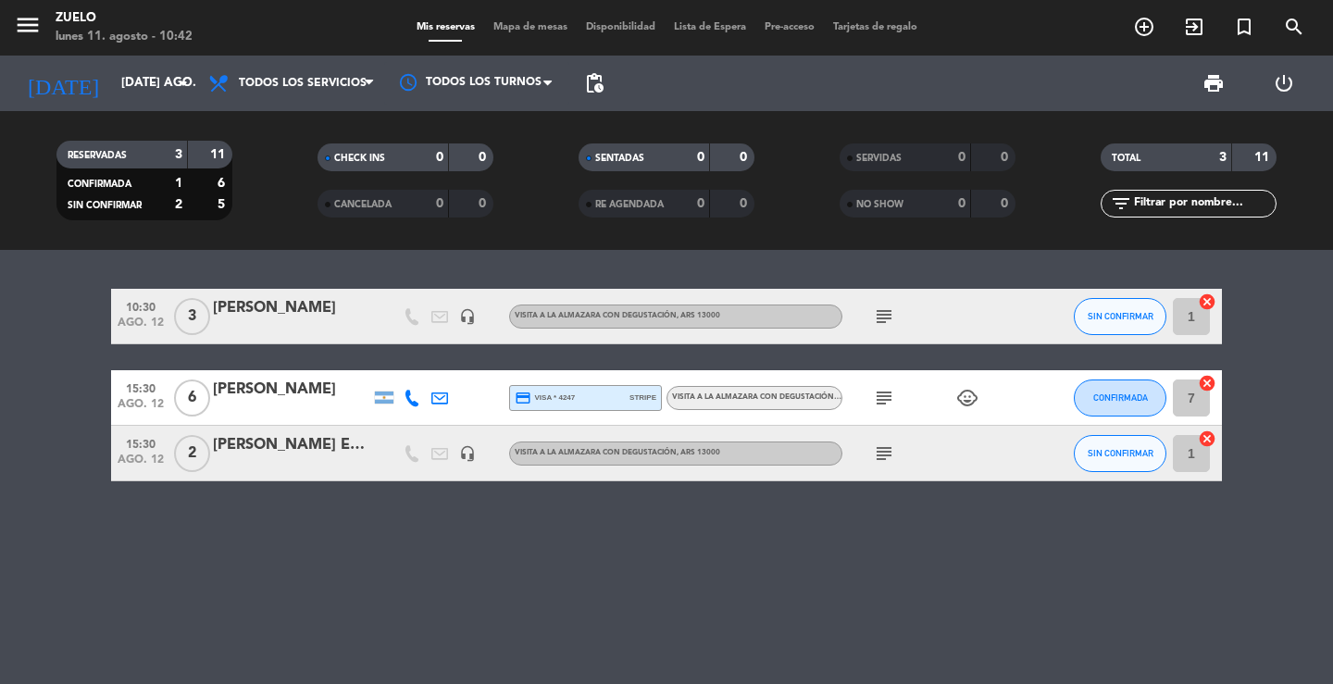
click at [31, 25] on icon "menu" at bounding box center [28, 25] width 28 height 28
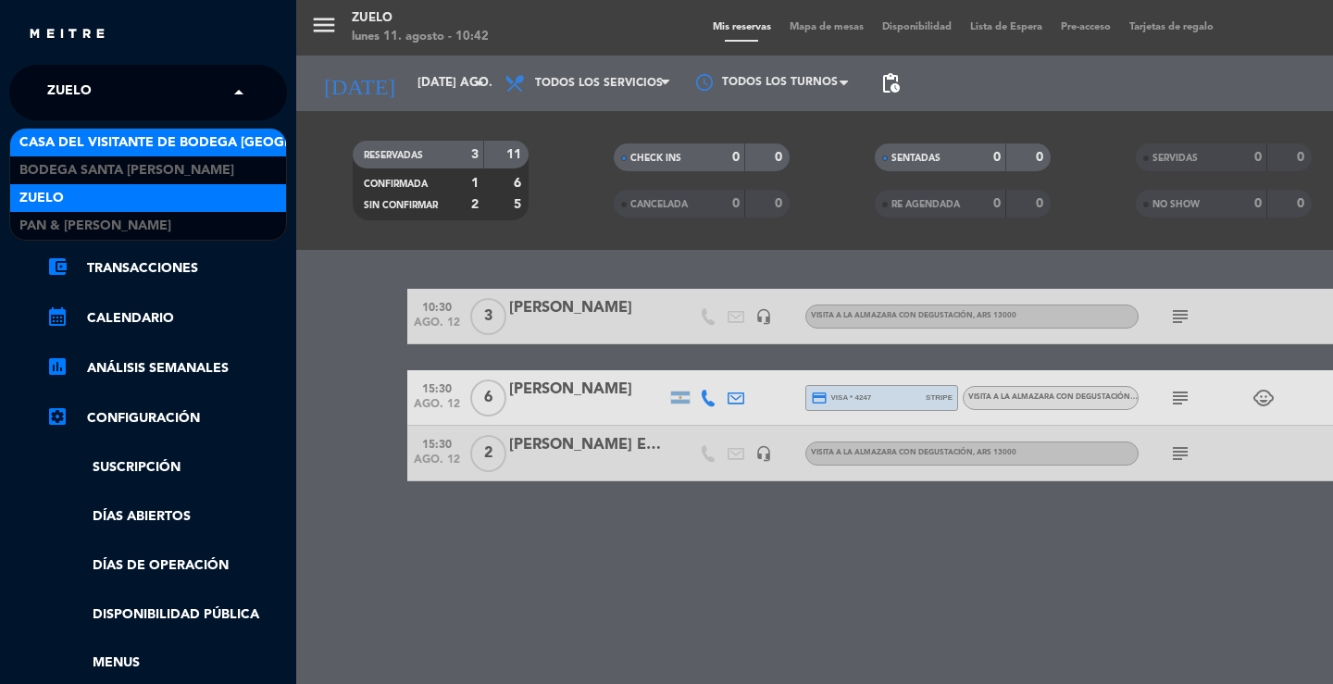
drag, startPoint x: 85, startPoint y: 93, endPoint x: 113, endPoint y: 135, distance: 50.9
click at [86, 94] on span "Zuelo" at bounding box center [69, 92] width 44 height 39
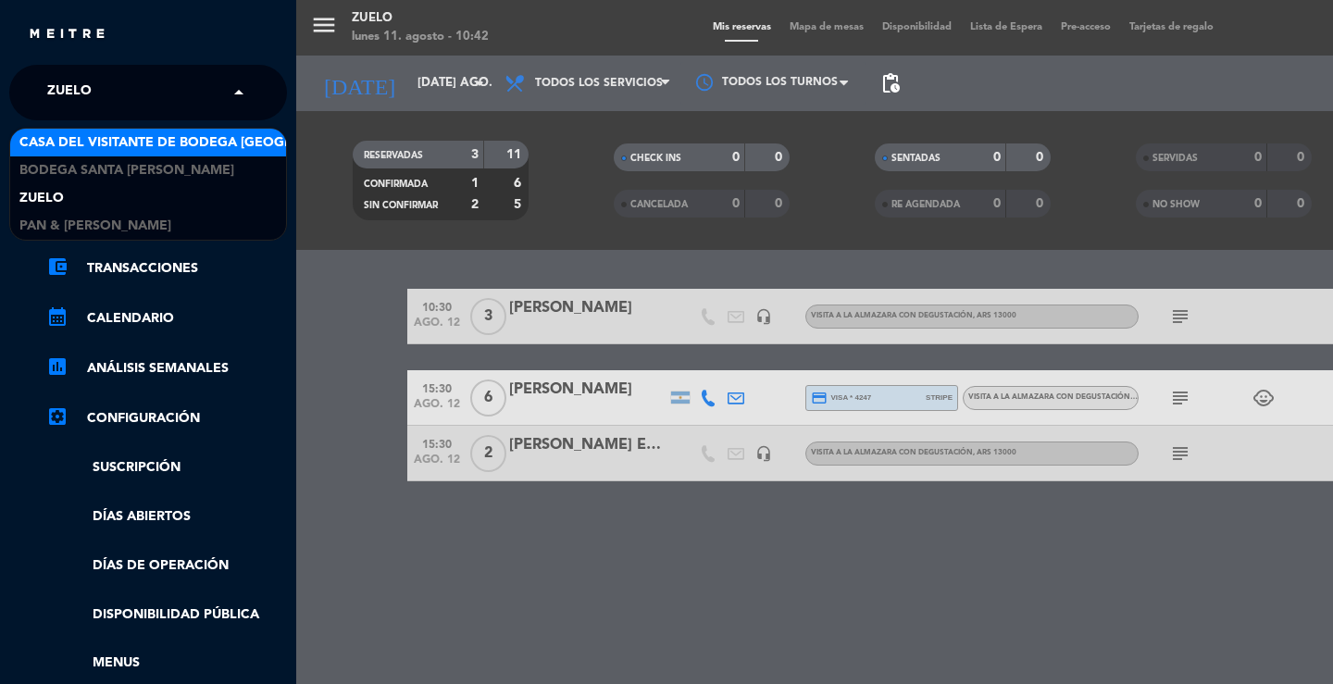
click at [116, 156] on div "Casa del Visitante de Bodega [GEOGRAPHIC_DATA][PERSON_NAME]" at bounding box center [148, 143] width 276 height 28
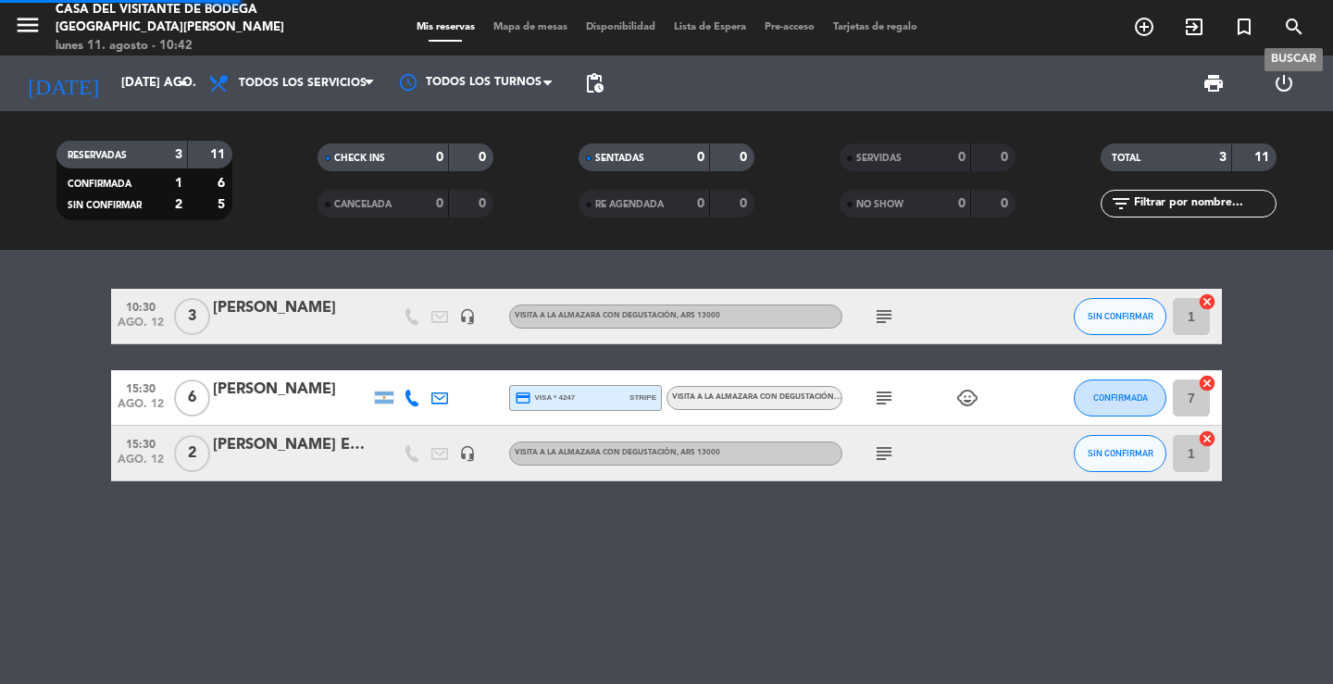
click at [1307, 31] on span "search" at bounding box center [1295, 26] width 50 height 31
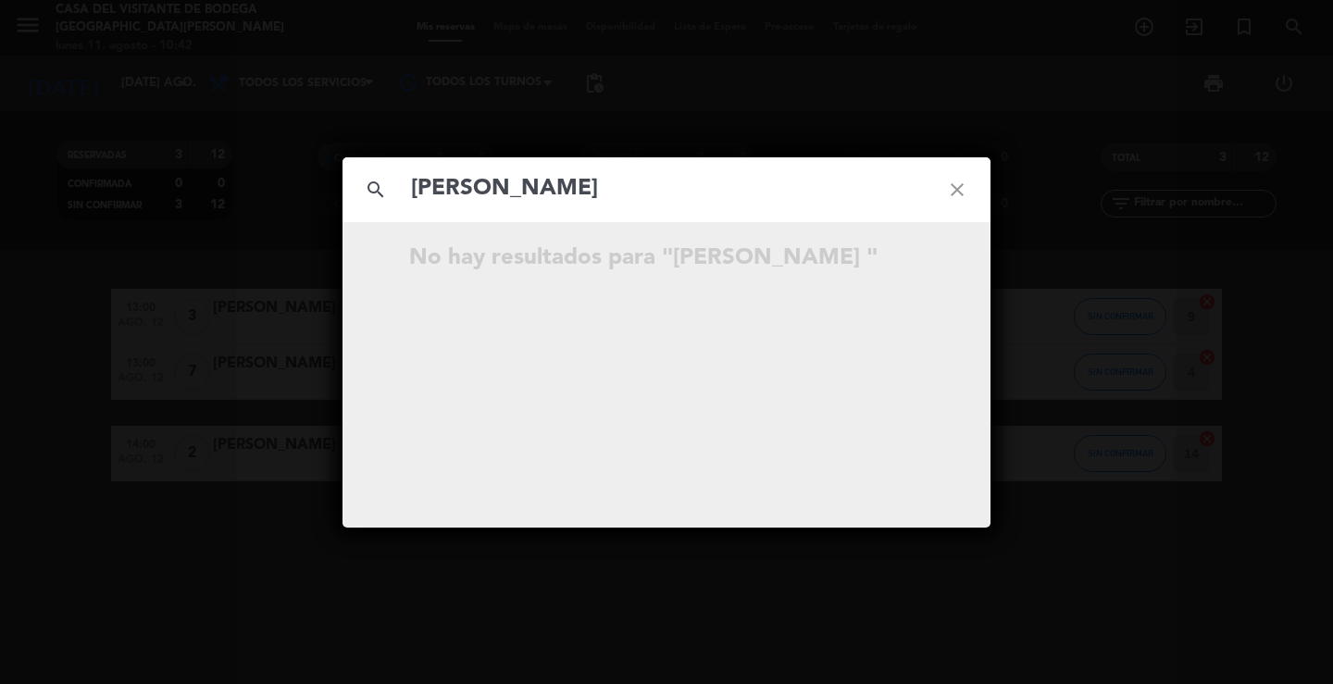
type input "[PERSON_NAME]"
click at [955, 194] on icon "close" at bounding box center [957, 189] width 67 height 67
click at [955, 193] on icon "close" at bounding box center [957, 189] width 67 height 67
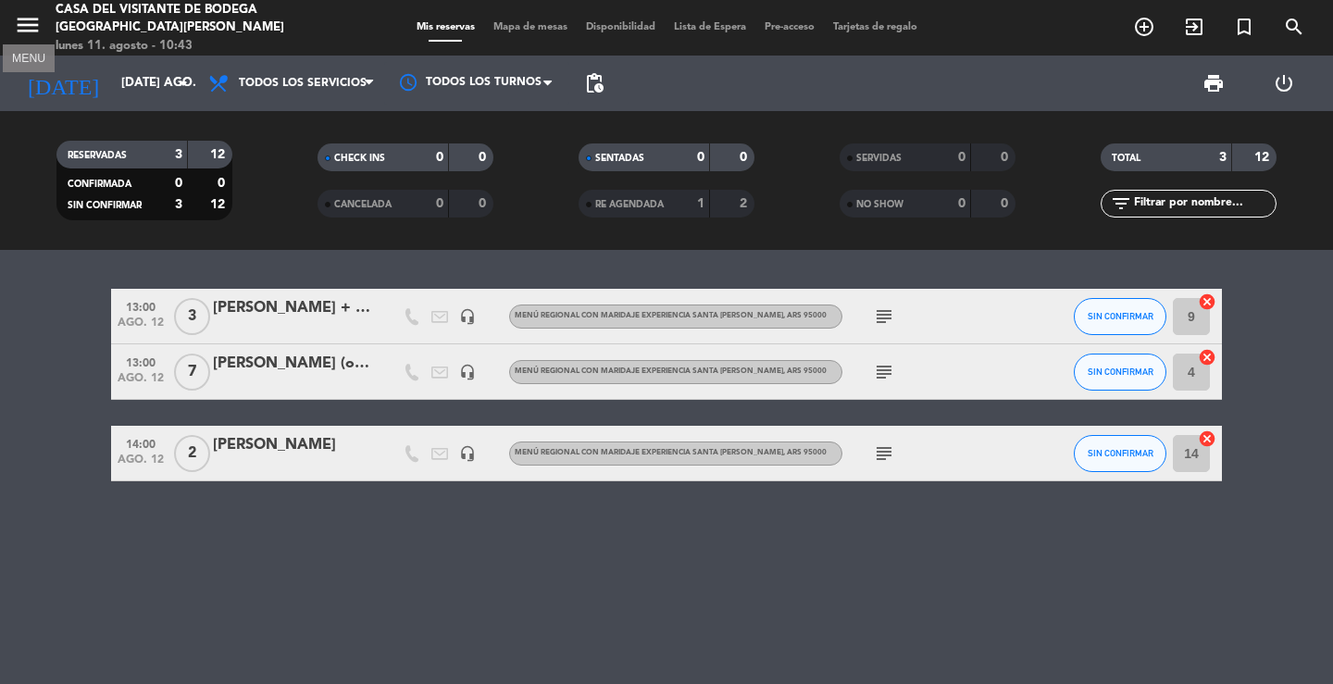
click at [34, 17] on icon "menu" at bounding box center [28, 25] width 28 height 28
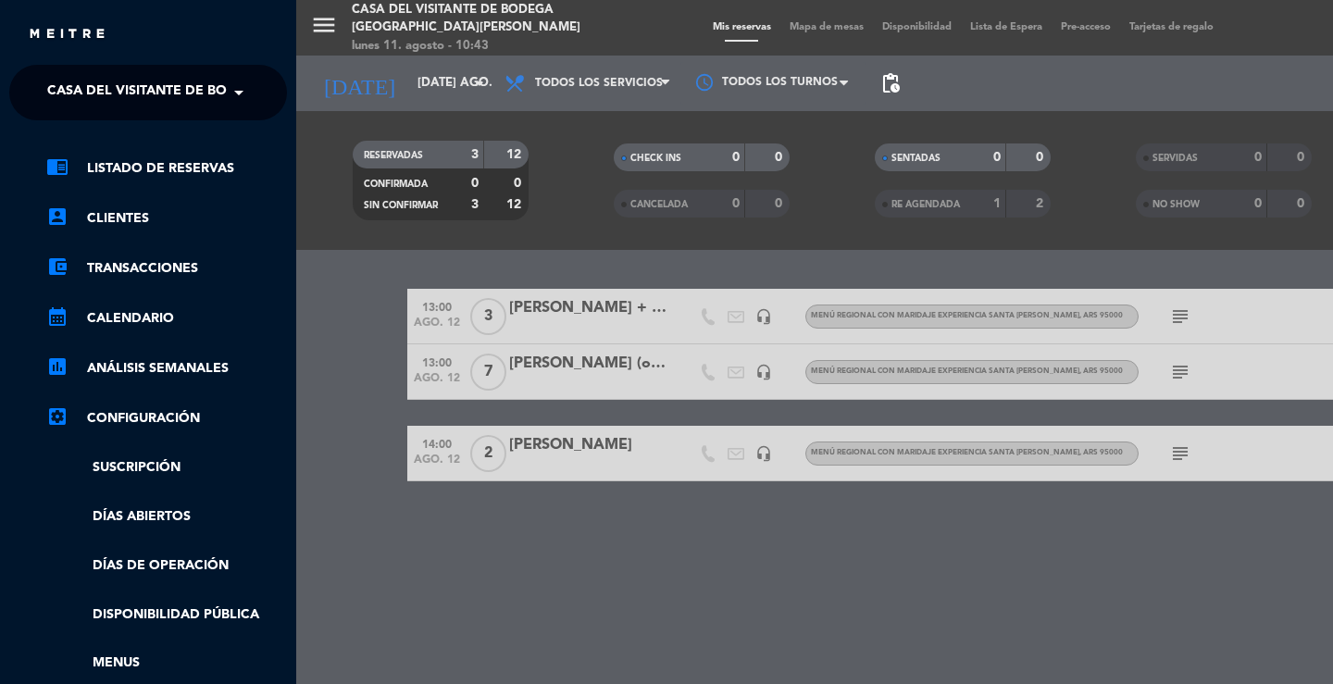
drag, startPoint x: 127, startPoint y: 106, endPoint x: 124, endPoint y: 117, distance: 10.6
click at [127, 108] on span "Casa del Visitante de Bodega [GEOGRAPHIC_DATA][PERSON_NAME]" at bounding box center [280, 92] width 466 height 39
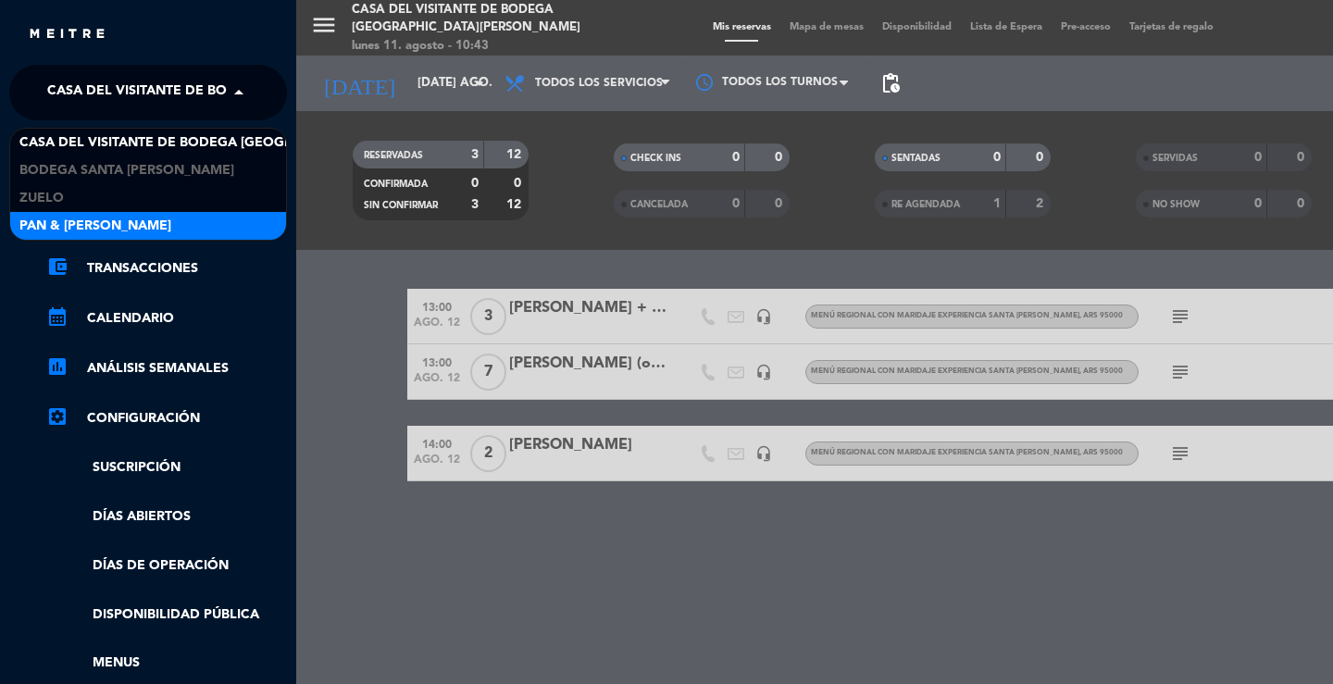
click at [107, 224] on div "Pan & [PERSON_NAME]" at bounding box center [148, 226] width 276 height 28
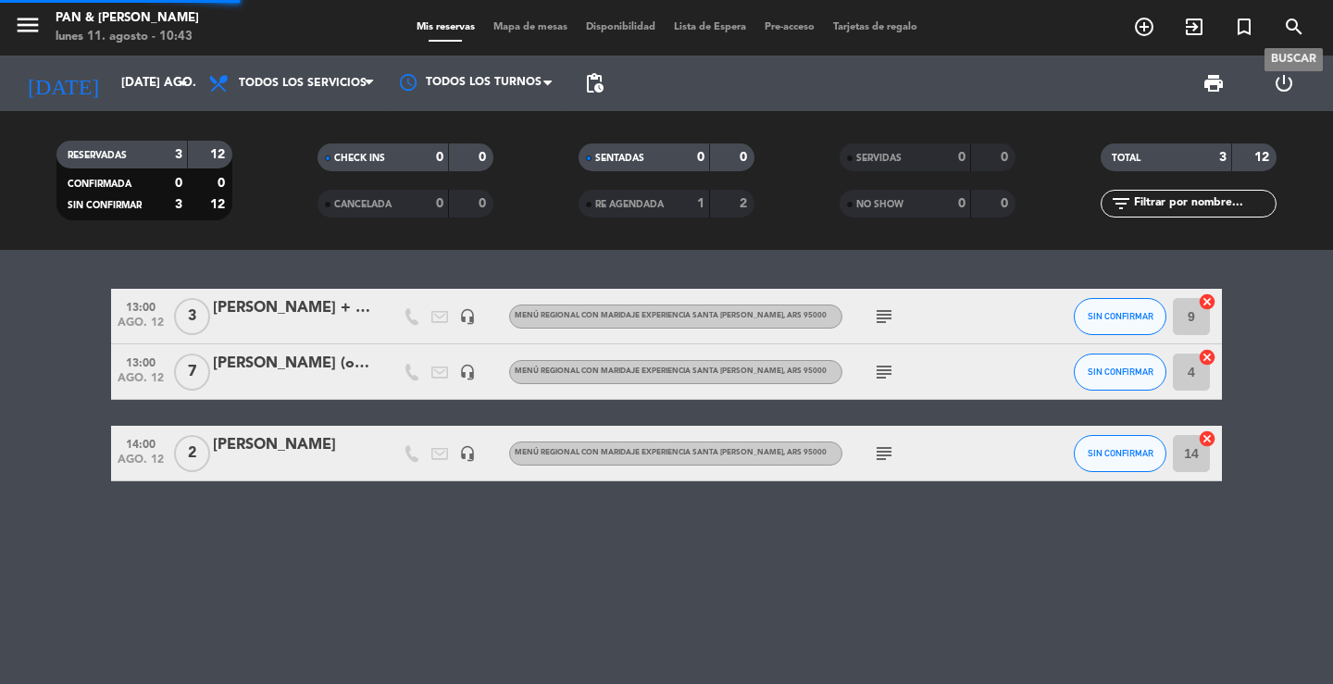
click at [1296, 27] on icon "search" at bounding box center [1294, 27] width 22 height 22
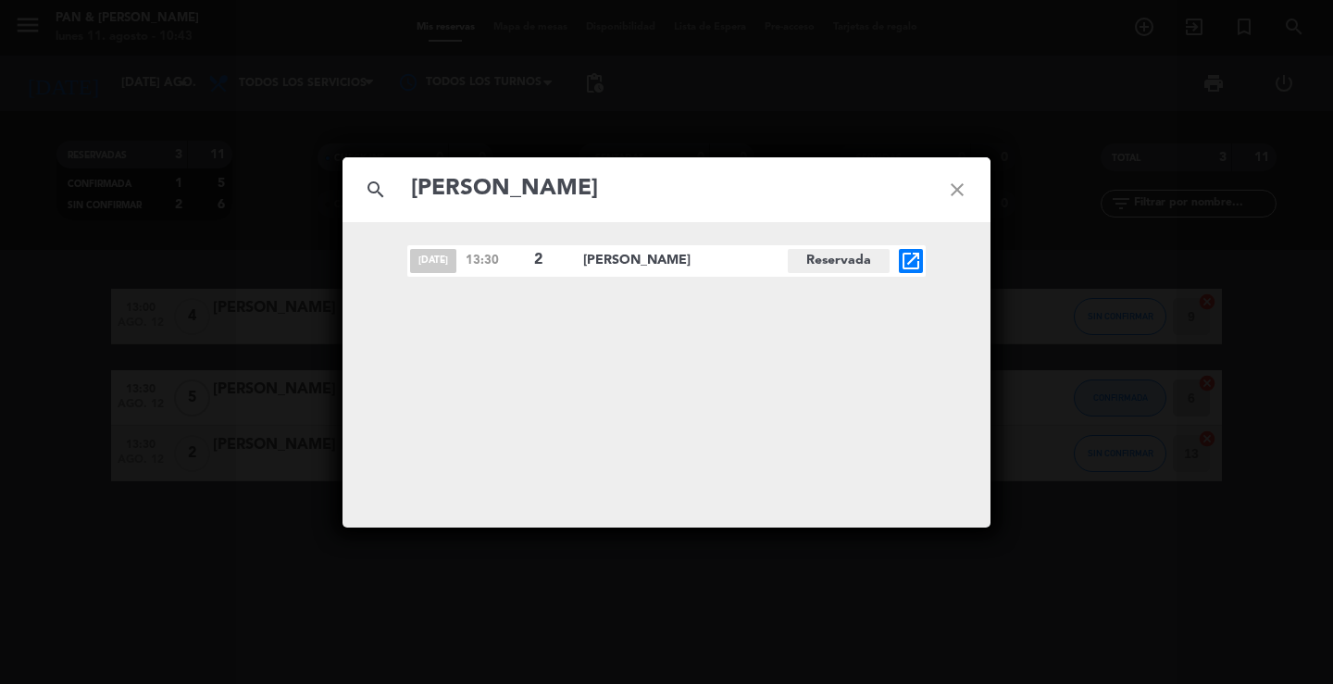
type input "[PERSON_NAME]"
click at [915, 257] on icon "open_in_new" at bounding box center [911, 261] width 22 height 22
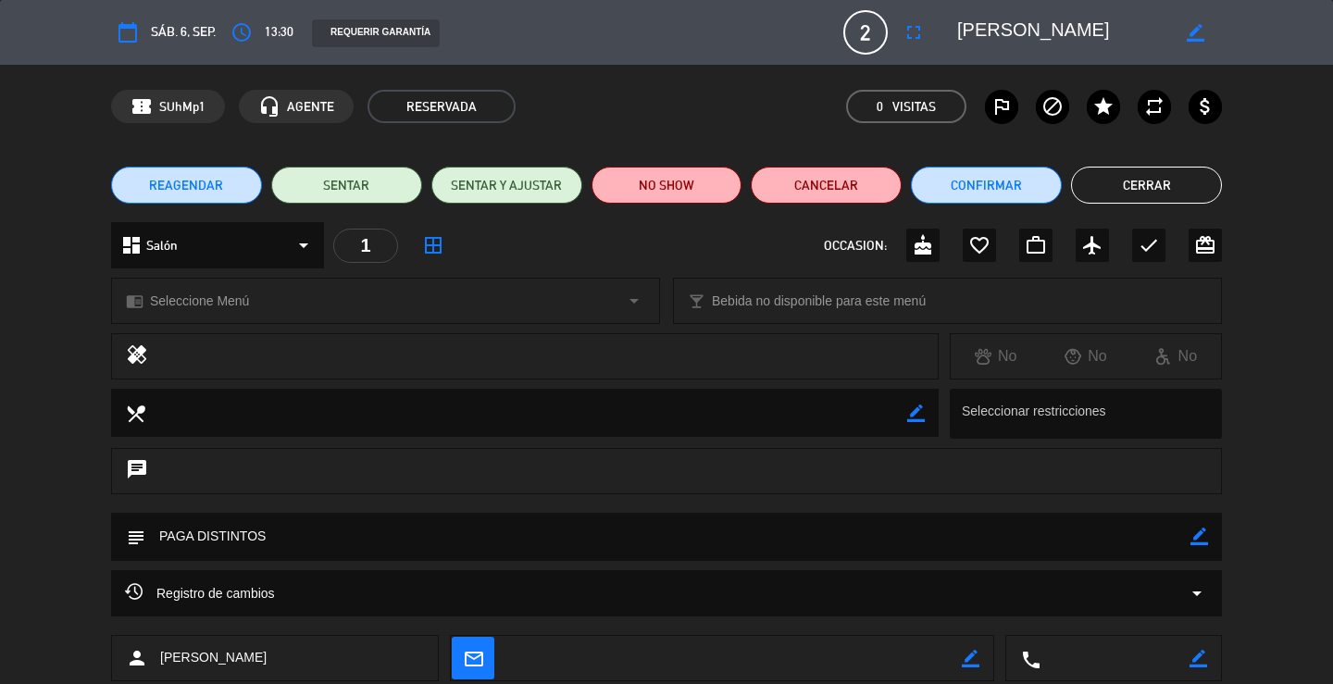
click at [1202, 532] on icon "border_color" at bounding box center [1200, 537] width 18 height 18
click at [1140, 529] on textarea at bounding box center [667, 536] width 1045 height 47
type textarea "PAGA DISTINTOS -- copita de espumante cortesia por aniversario porfa"
click at [1207, 536] on icon at bounding box center [1200, 537] width 18 height 18
drag, startPoint x: 618, startPoint y: 532, endPoint x: 280, endPoint y: 525, distance: 338.1
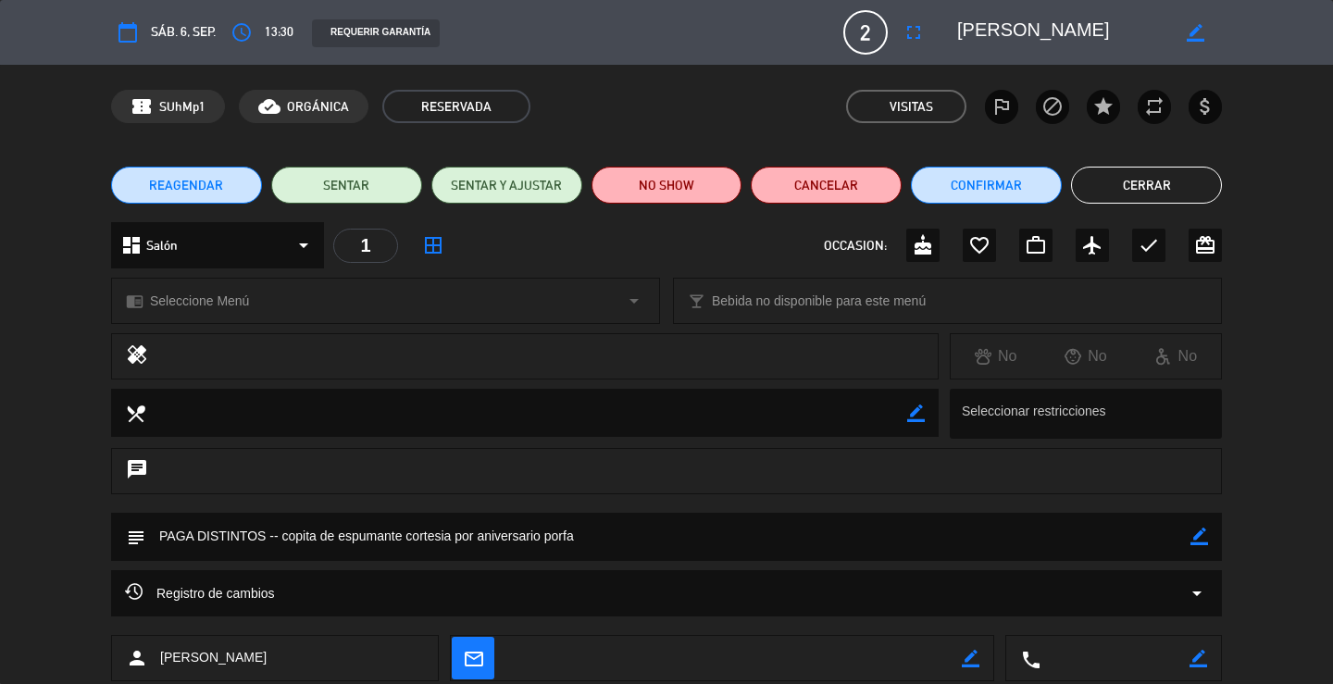
click at [280, 525] on textarea at bounding box center [667, 536] width 1045 height 47
drag, startPoint x: 1188, startPoint y: 174, endPoint x: 885, endPoint y: 253, distance: 312.9
click at [1186, 174] on button "Cerrar" at bounding box center [1146, 185] width 151 height 37
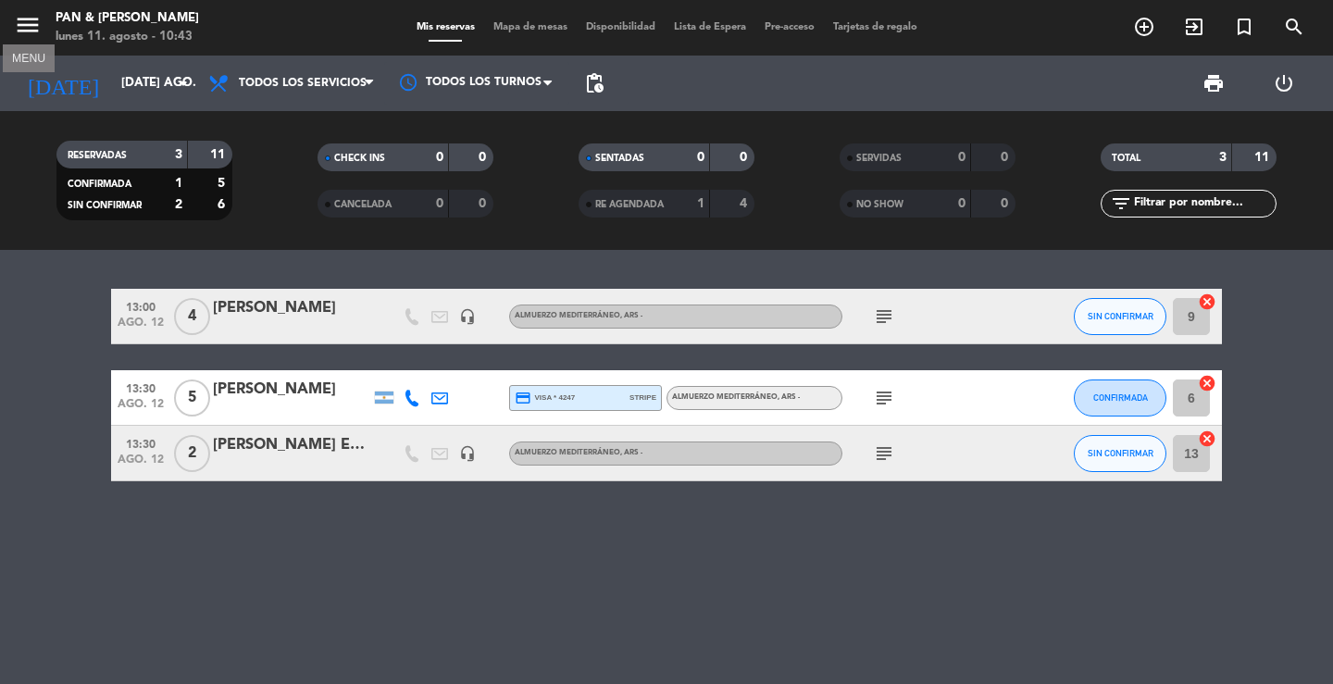
click at [25, 19] on icon "menu" at bounding box center [28, 25] width 28 height 28
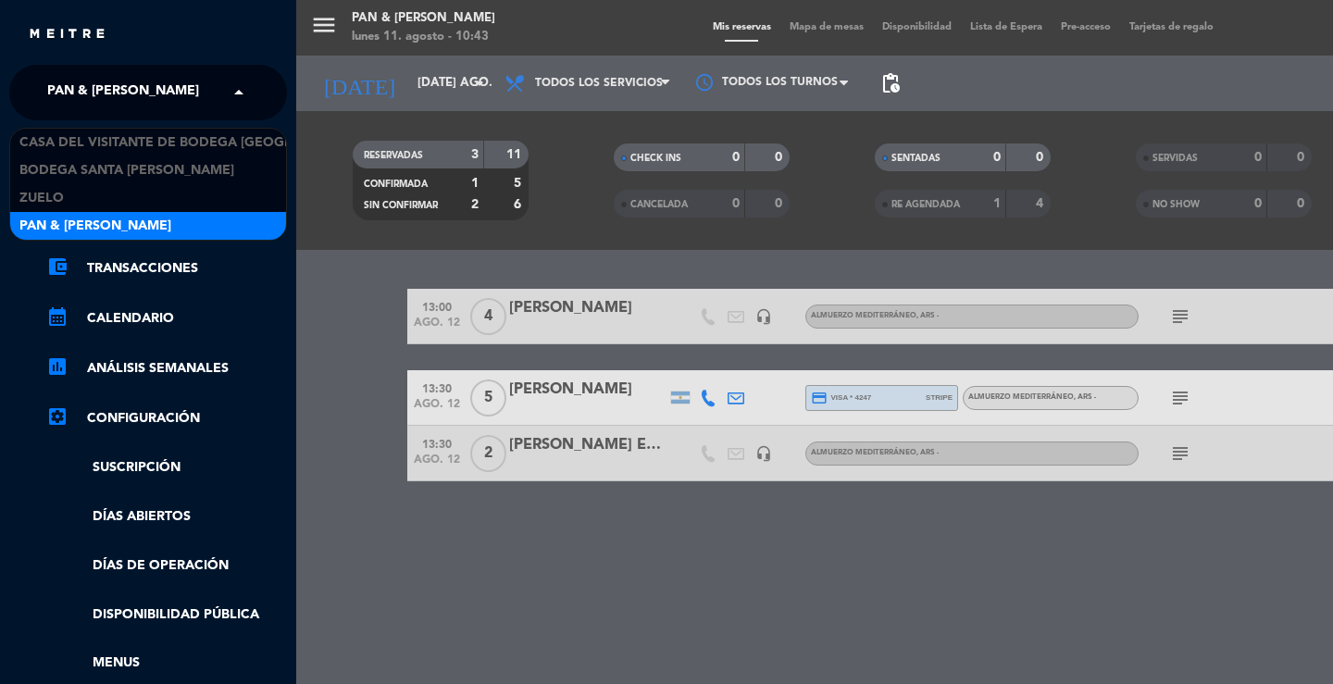
drag, startPoint x: 75, startPoint y: 80, endPoint x: 81, endPoint y: 119, distance: 39.4
click at [75, 82] on span "Pan & [PERSON_NAME]" at bounding box center [123, 92] width 152 height 39
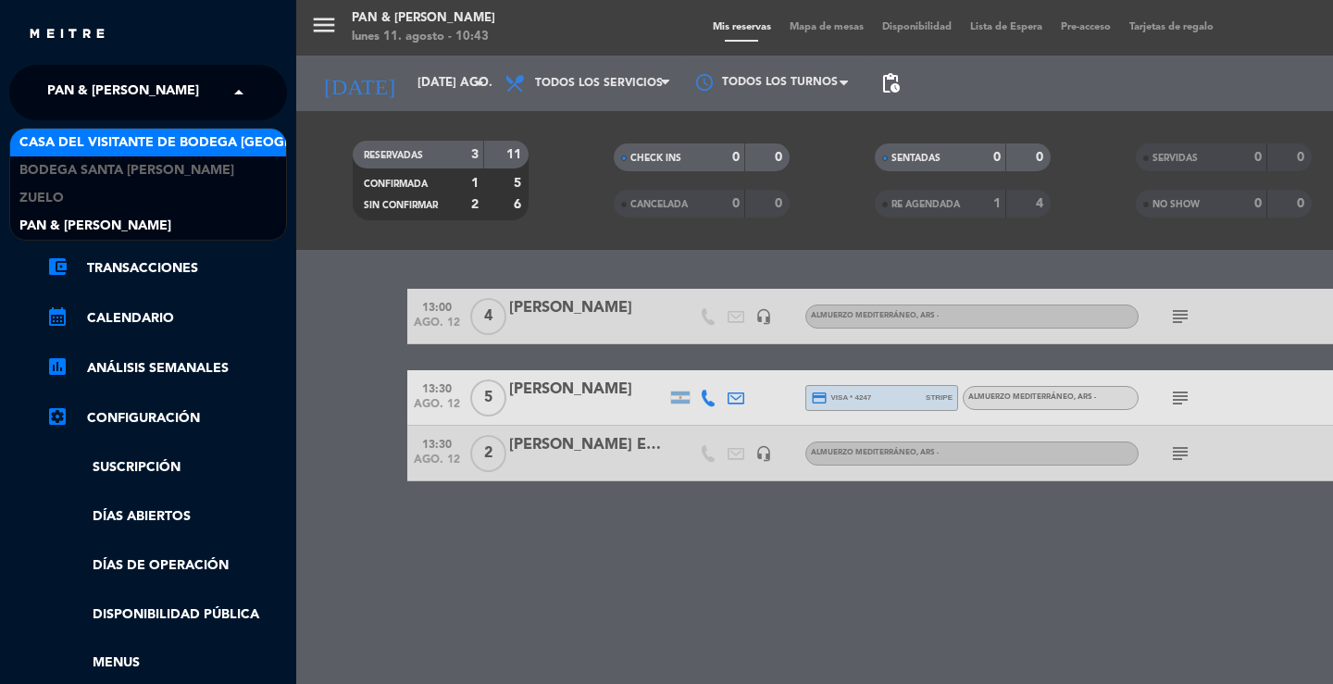
click at [83, 134] on span "Casa del Visitante de Bodega [GEOGRAPHIC_DATA][PERSON_NAME]" at bounding box center [252, 142] width 466 height 21
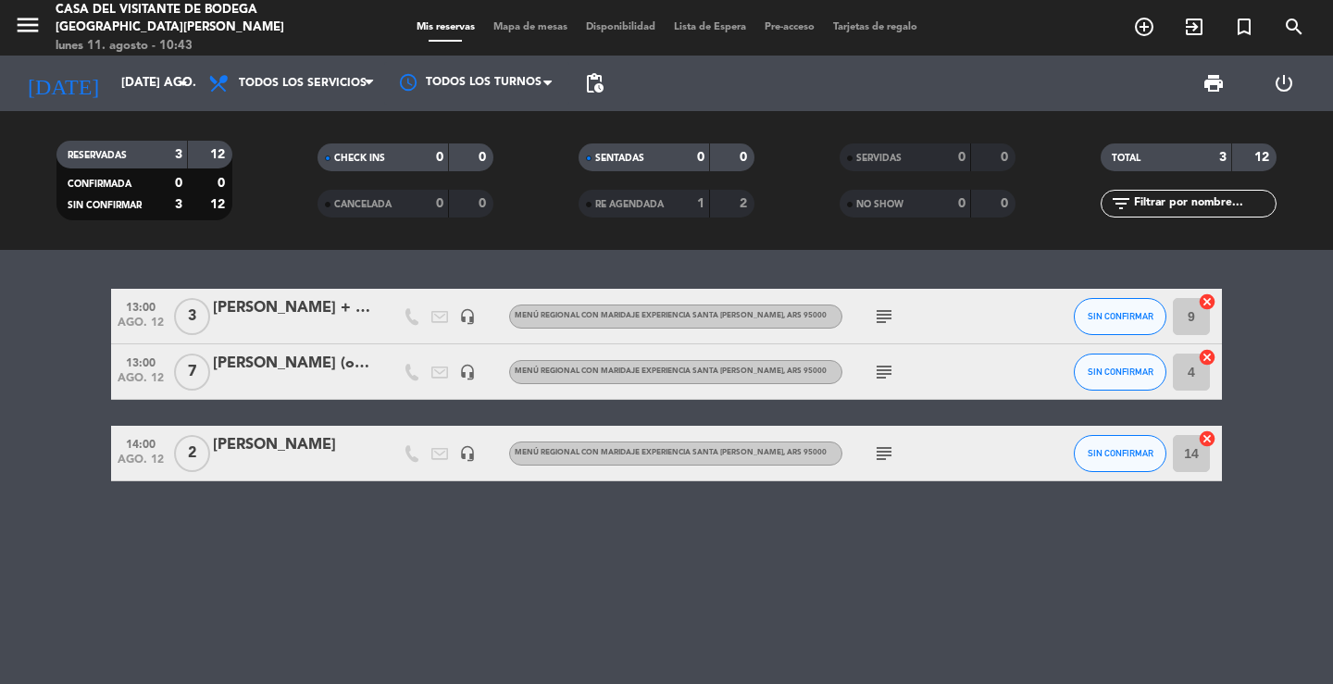
click at [209, 279] on div "13:00 ago. 12 3 [PERSON_NAME] + [PERSON_NAME] headset_mic Menú Regional con mar…" at bounding box center [666, 467] width 1333 height 434
click at [241, 436] on div "[PERSON_NAME]" at bounding box center [291, 445] width 157 height 24
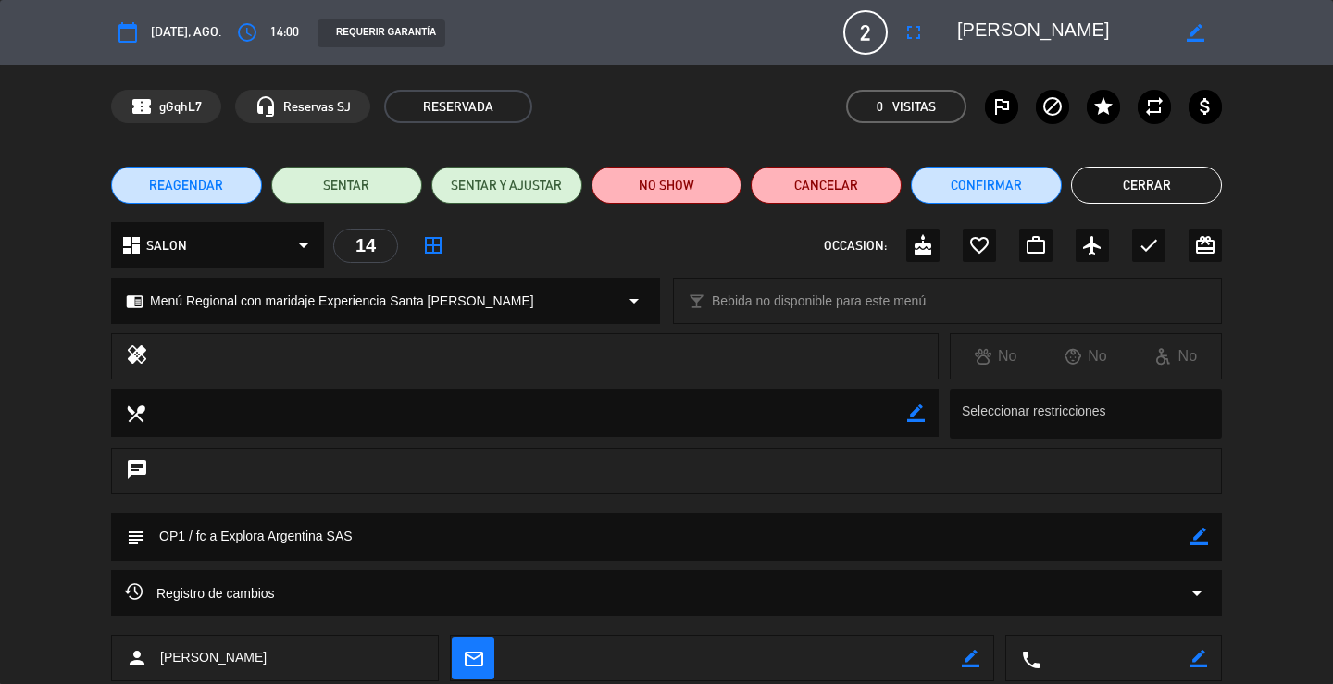
click at [1204, 540] on icon "border_color" at bounding box center [1200, 537] width 18 height 18
click at [1130, 545] on textarea at bounding box center [667, 536] width 1045 height 47
paste textarea "copita de espumante cortesia por aniversario porfa"
type textarea "OP1 / fc a Explora Argentina SAS -- copita de espumante cortesia por aniversari…"
click at [1196, 536] on icon at bounding box center [1200, 537] width 18 height 18
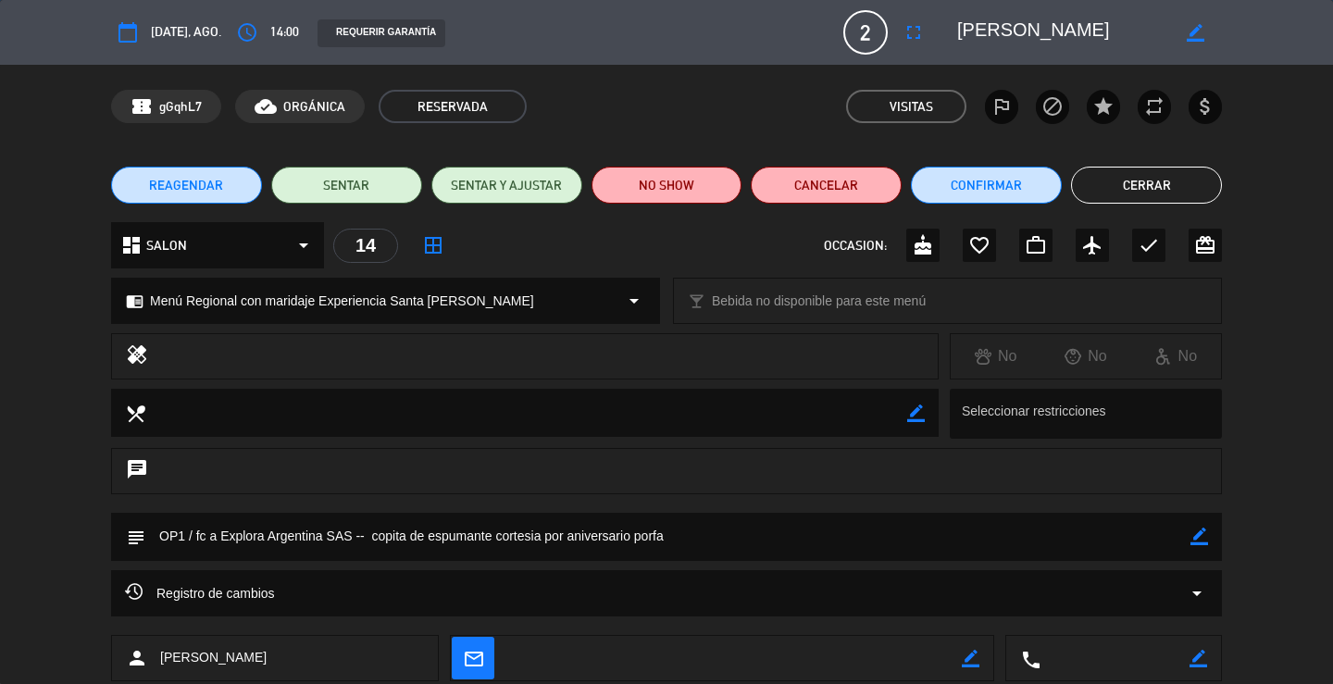
click at [1157, 173] on button "Cerrar" at bounding box center [1146, 185] width 151 height 37
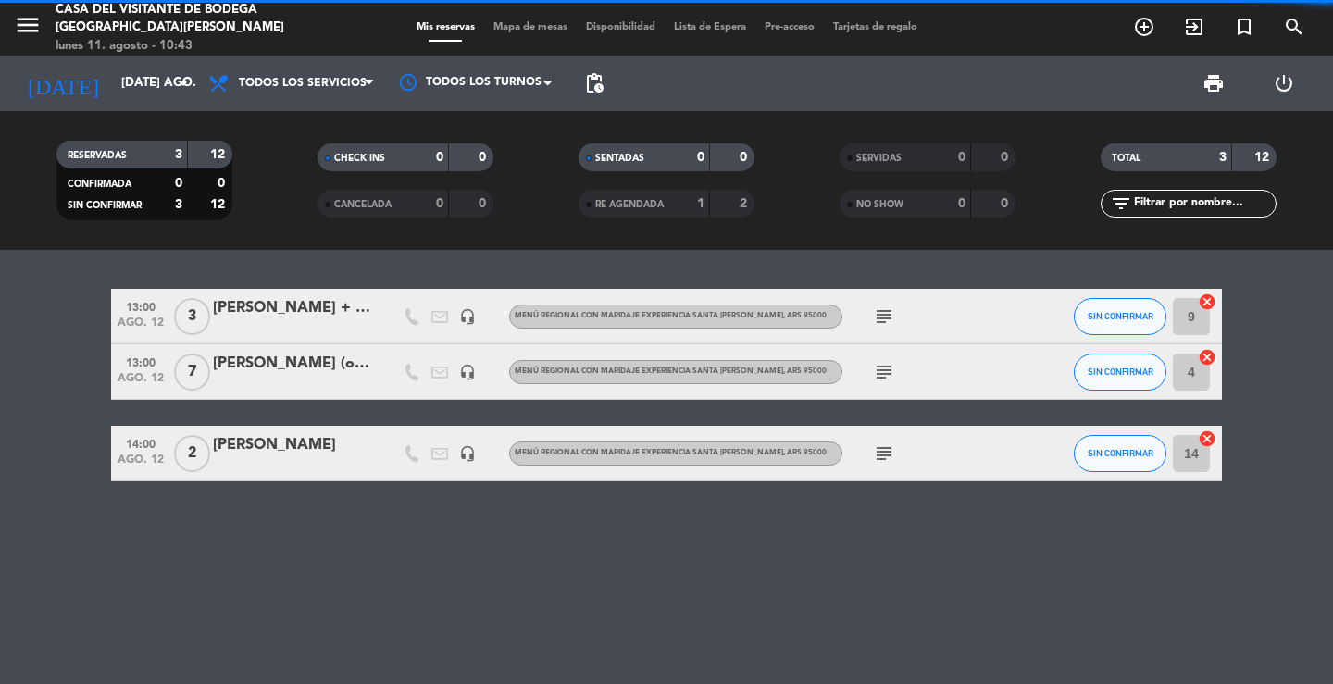
click at [591, 671] on div "13:00 ago. 12 3 [PERSON_NAME] + [PERSON_NAME] headset_mic Menú Regional con mar…" at bounding box center [666, 467] width 1333 height 434
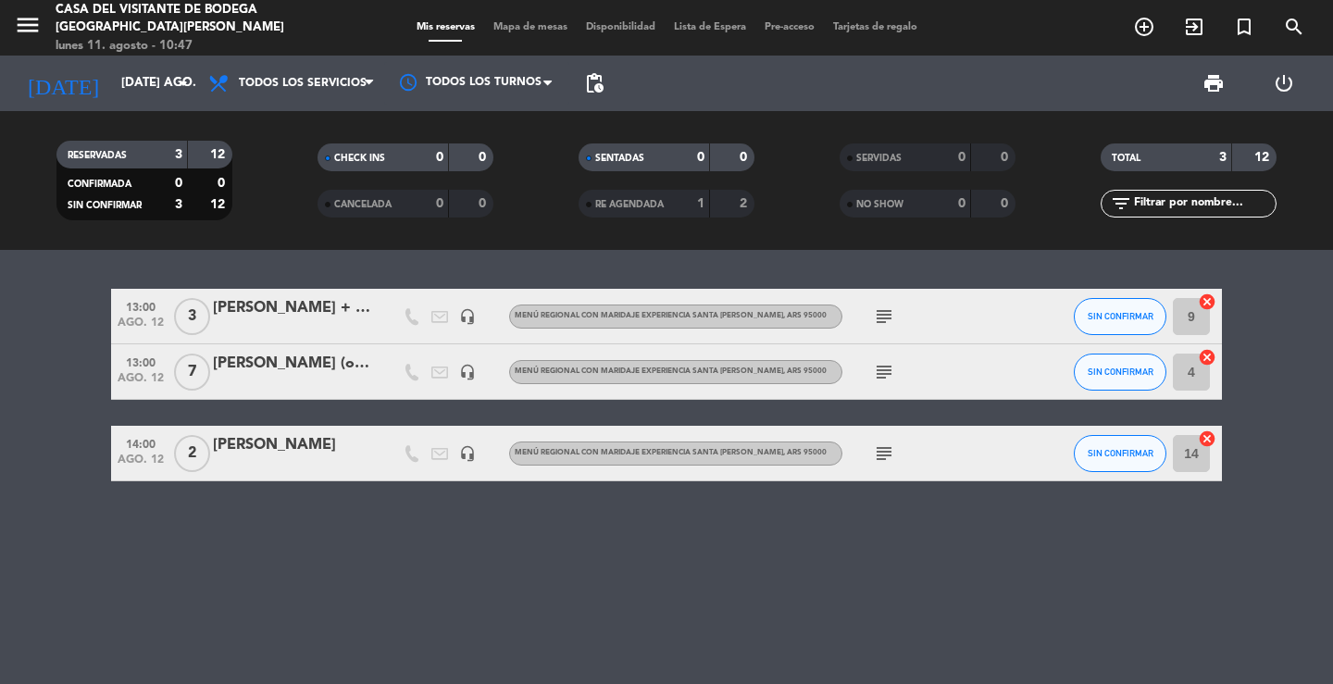
click at [33, 24] on icon "menu" at bounding box center [28, 25] width 28 height 28
